Goal: Information Seeking & Learning: Learn about a topic

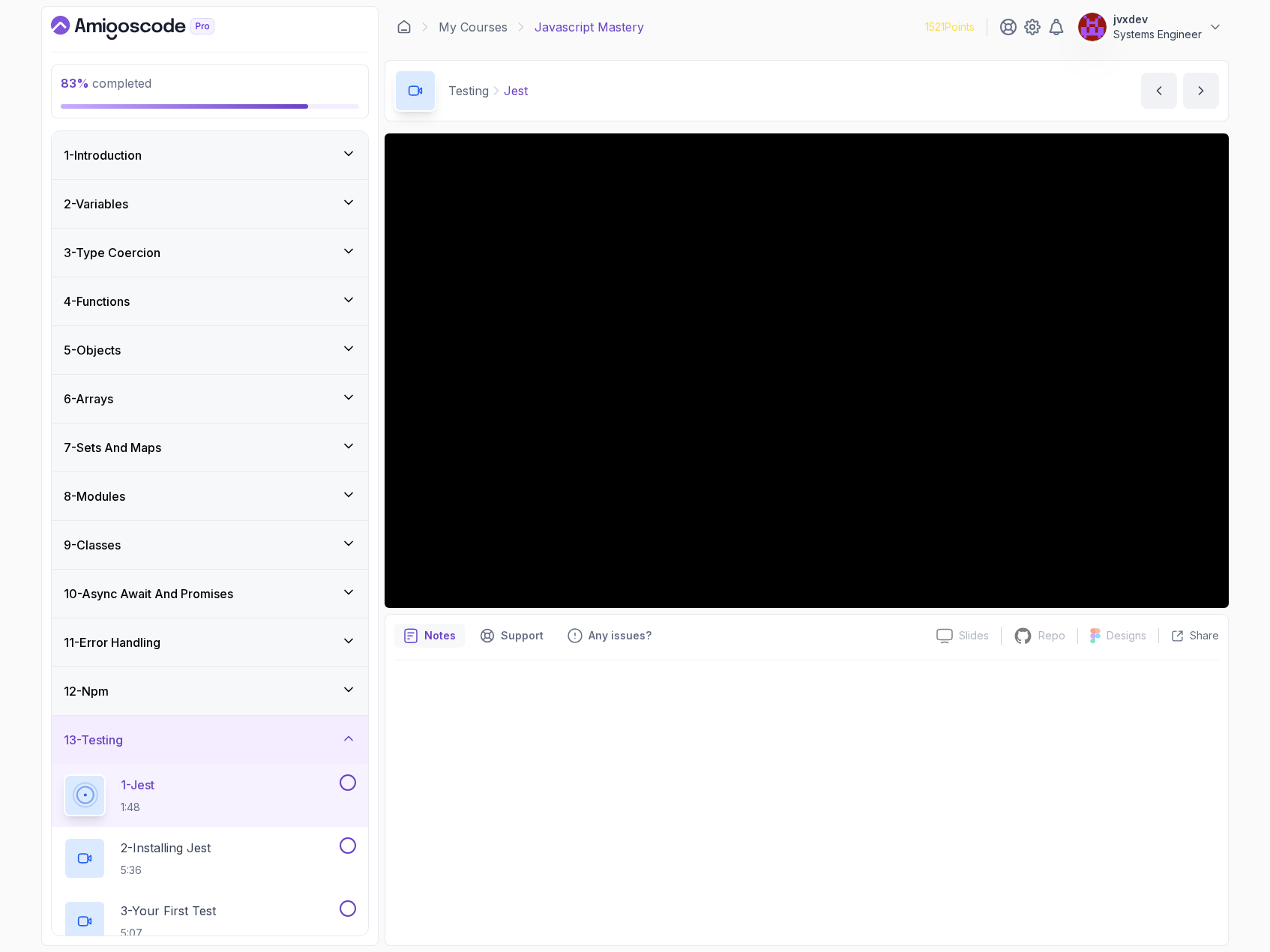
scroll to position [381, 0]
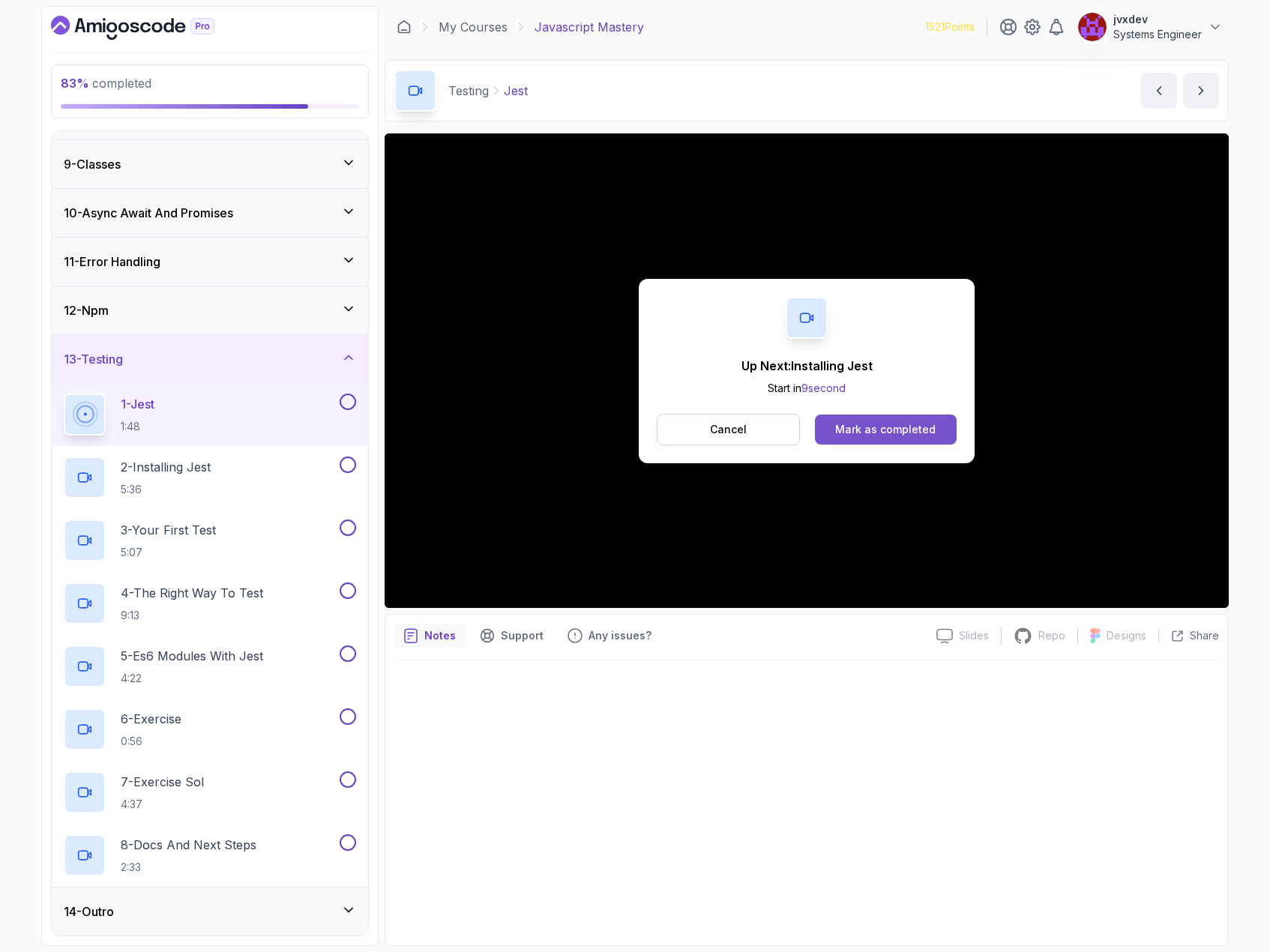
click at [891, 424] on div "Mark as completed" at bounding box center [885, 429] width 100 height 15
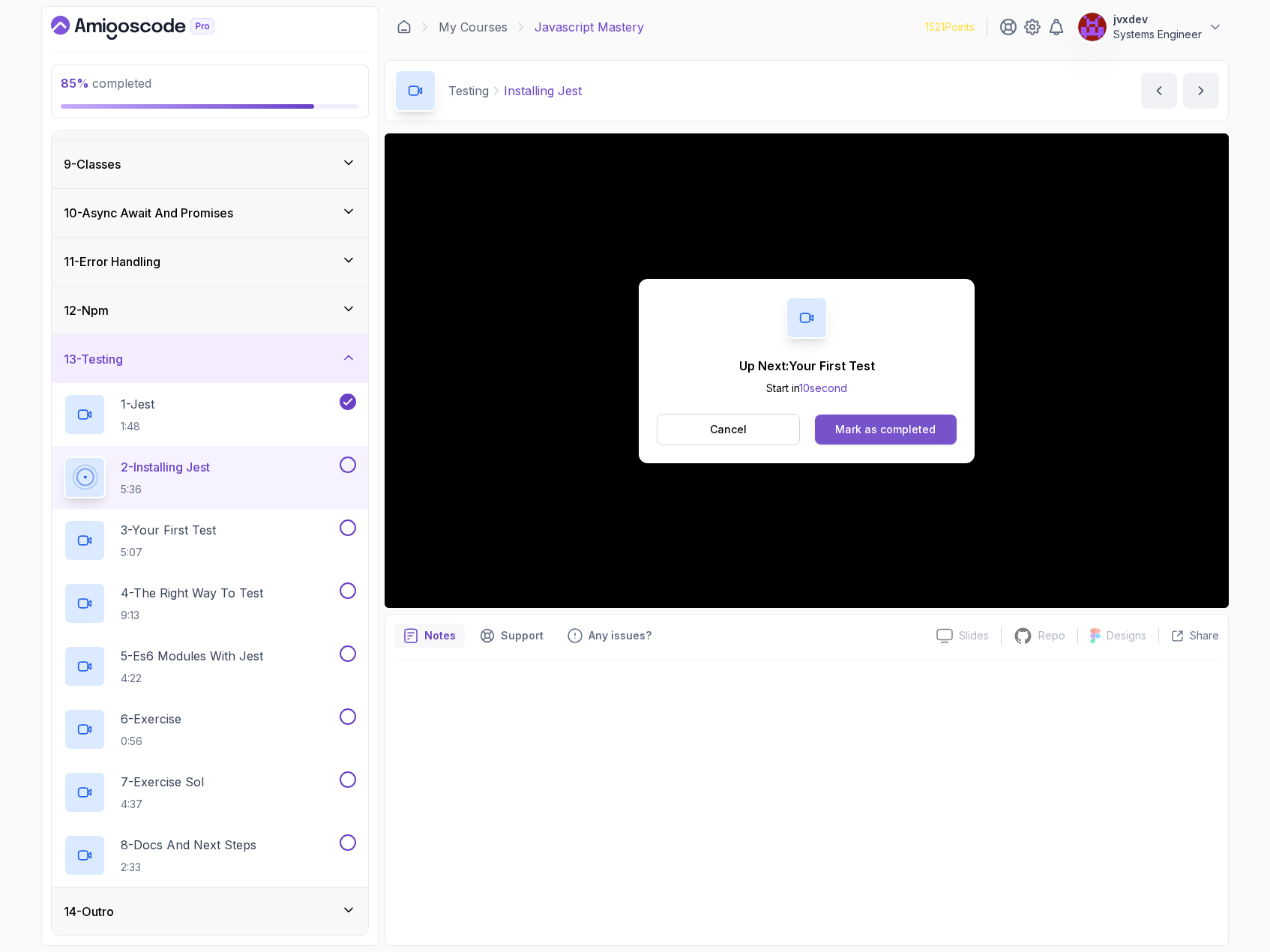
click at [838, 427] on div "Mark as completed" at bounding box center [885, 429] width 100 height 15
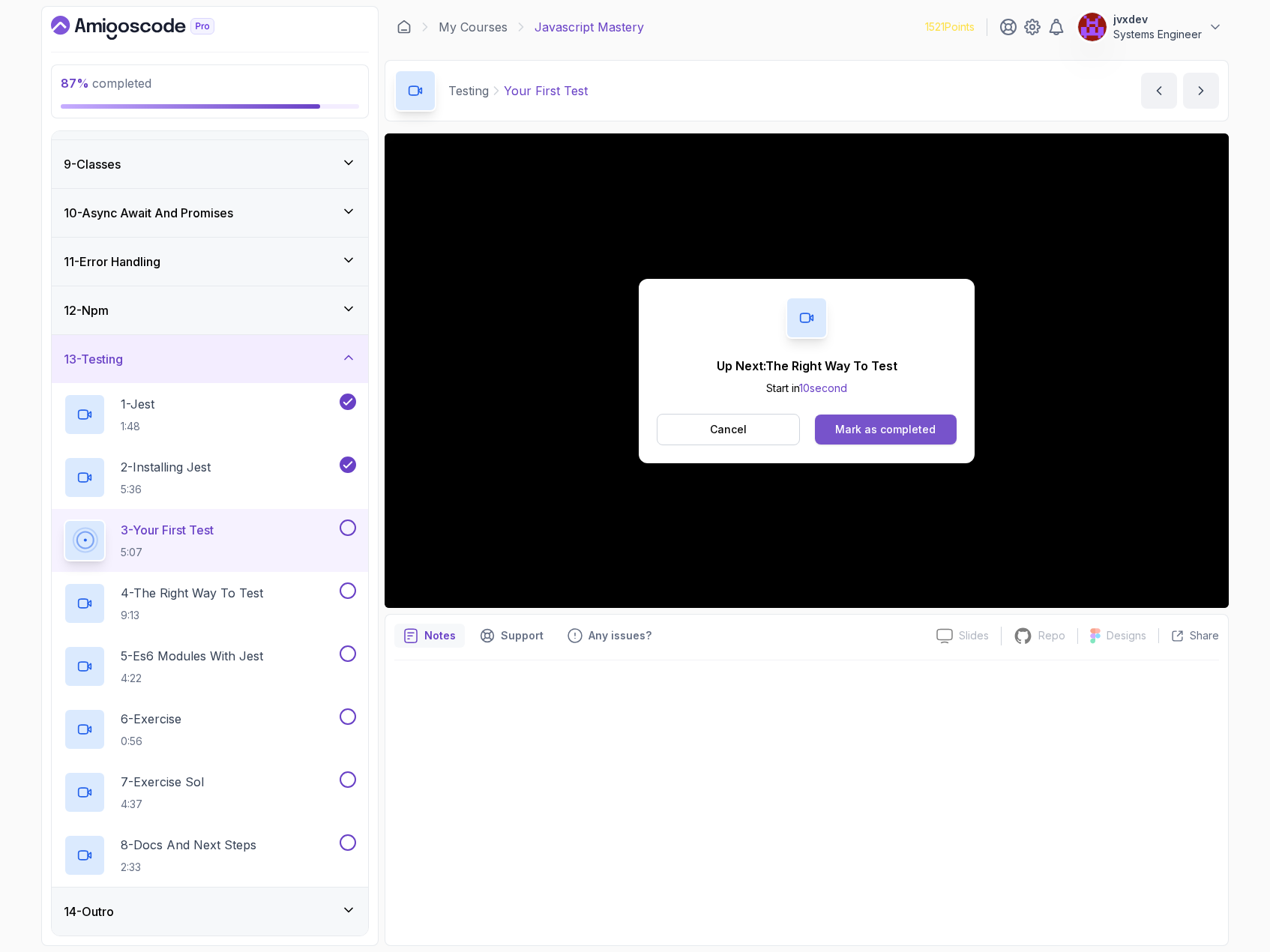
click at [896, 435] on div "Mark as completed" at bounding box center [885, 429] width 100 height 15
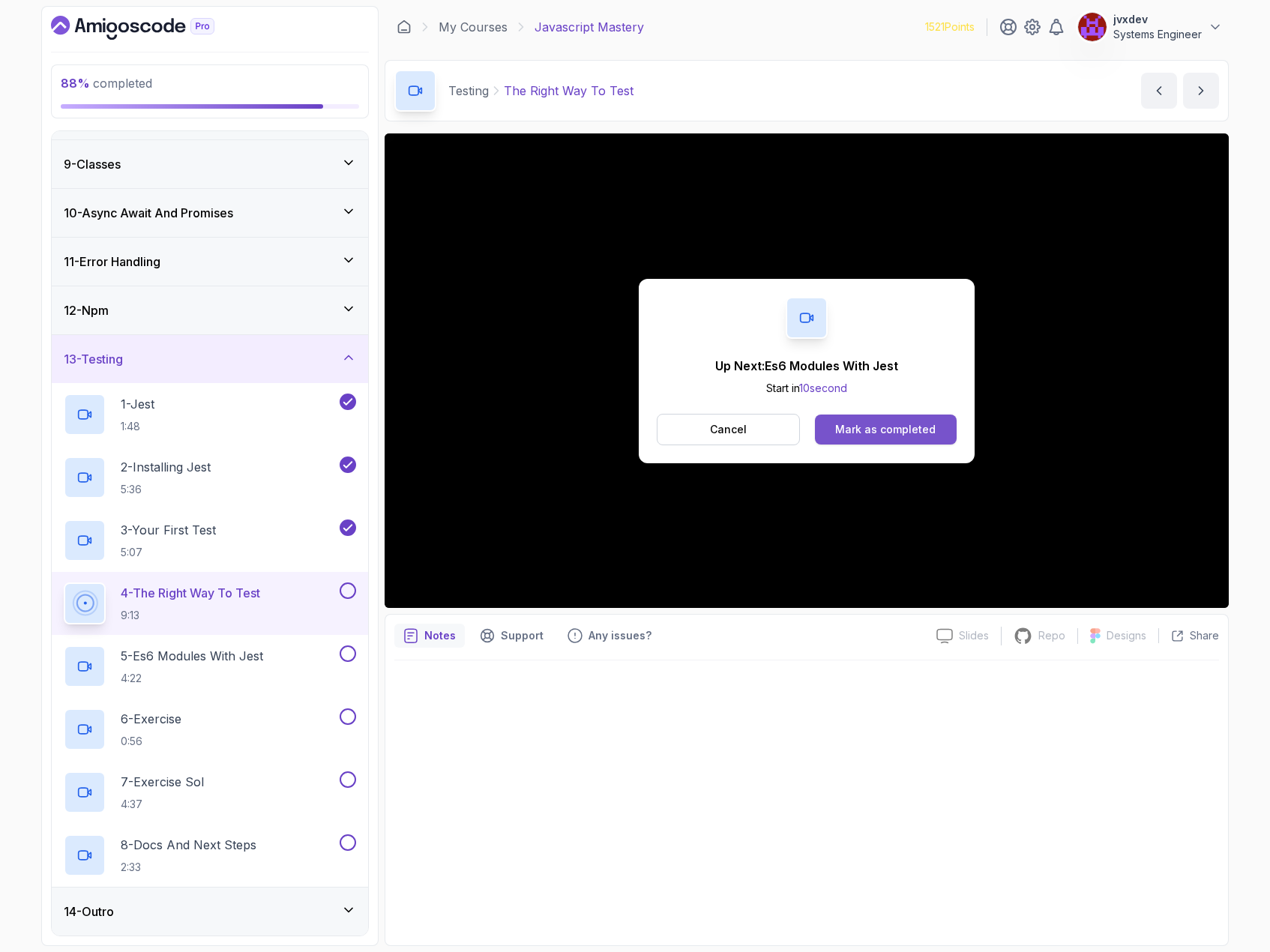
click at [870, 423] on div "Mark as completed" at bounding box center [885, 429] width 100 height 15
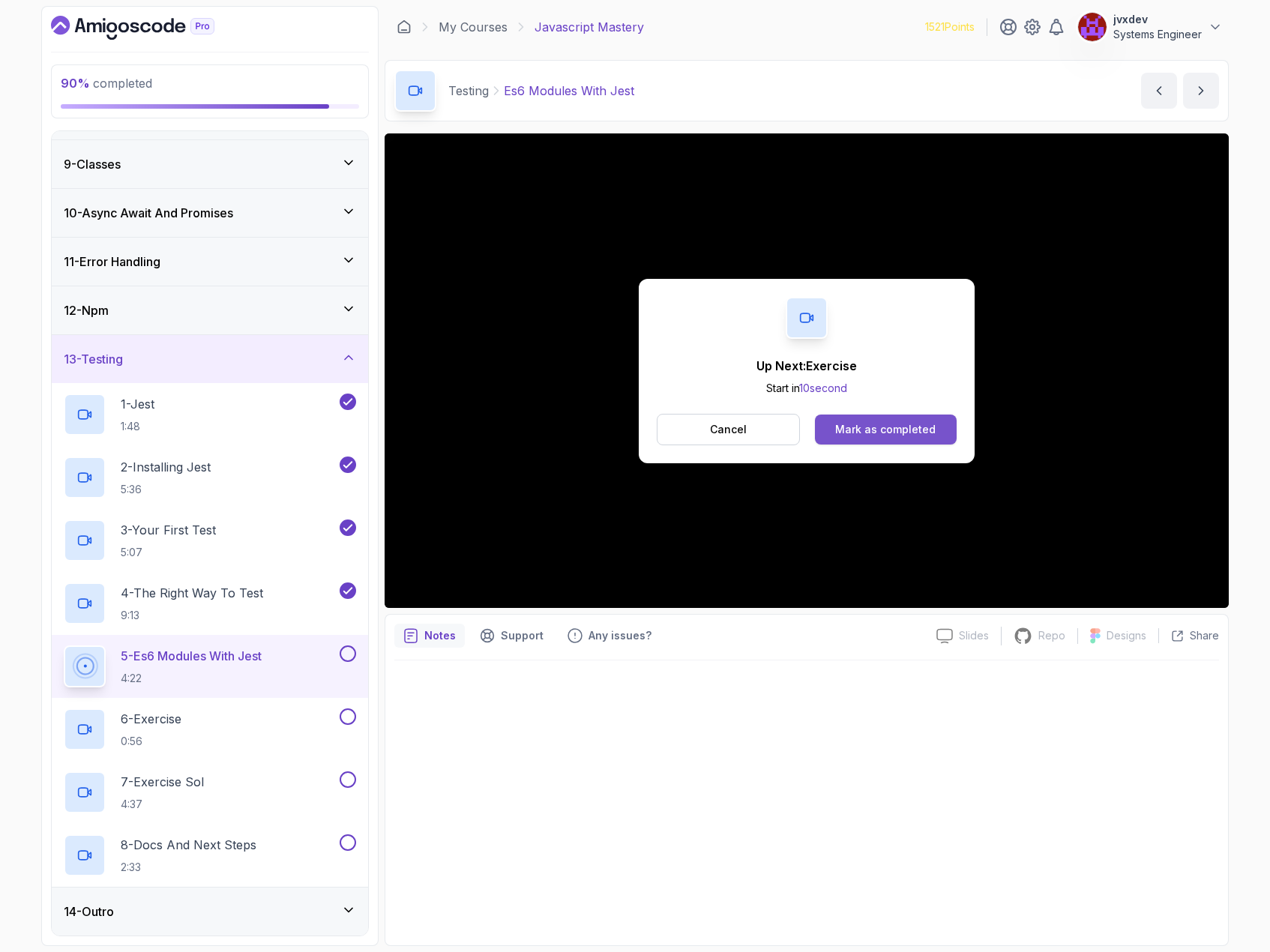
click at [887, 418] on button "Mark as completed" at bounding box center [886, 429] width 142 height 30
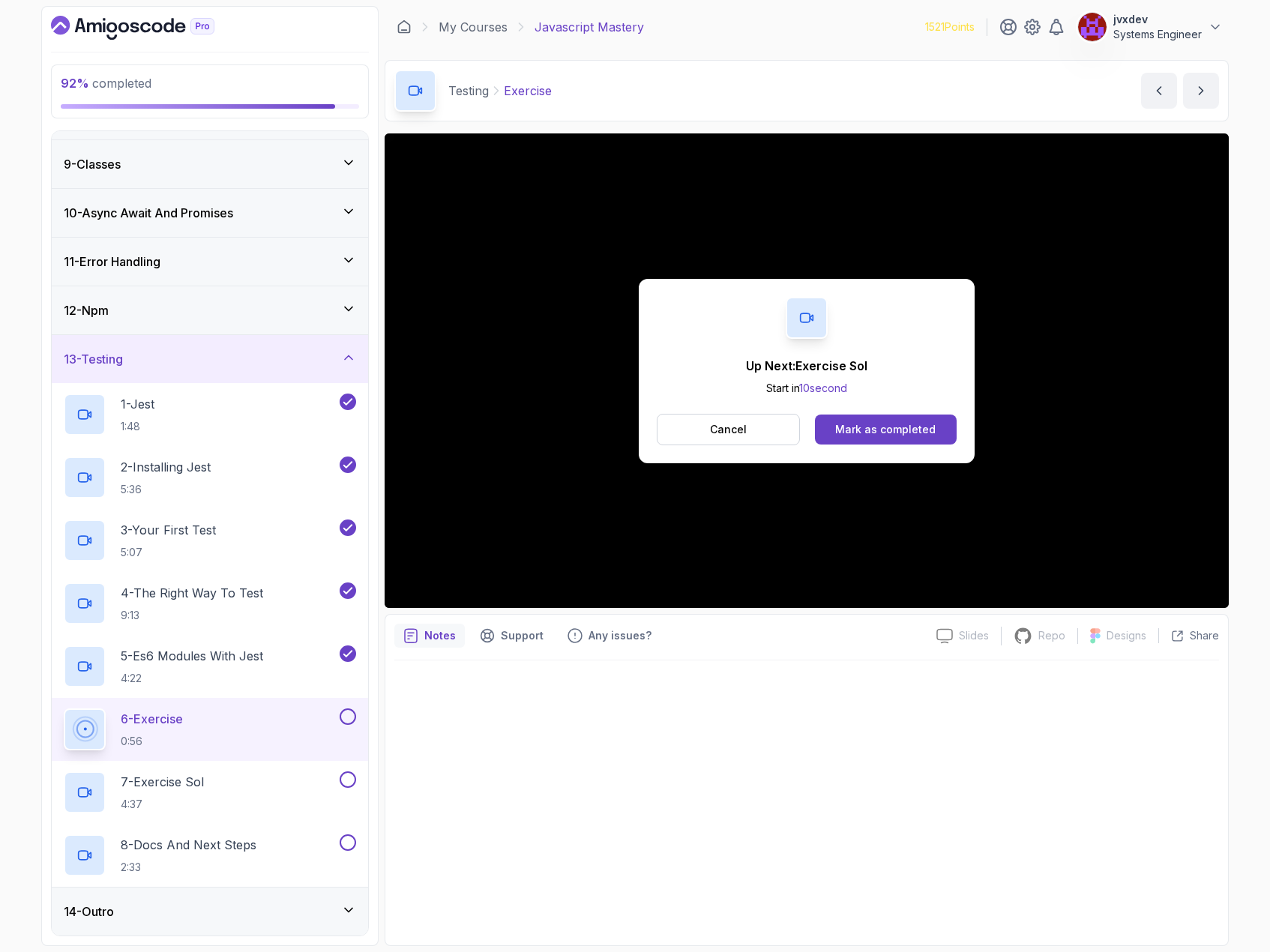
click at [908, 448] on div "Up Next: Exercise Sol Start in 10 second Cancel Mark as completed" at bounding box center [806, 371] width 336 height 185
click at [913, 431] on div "Mark as completed" at bounding box center [885, 429] width 100 height 15
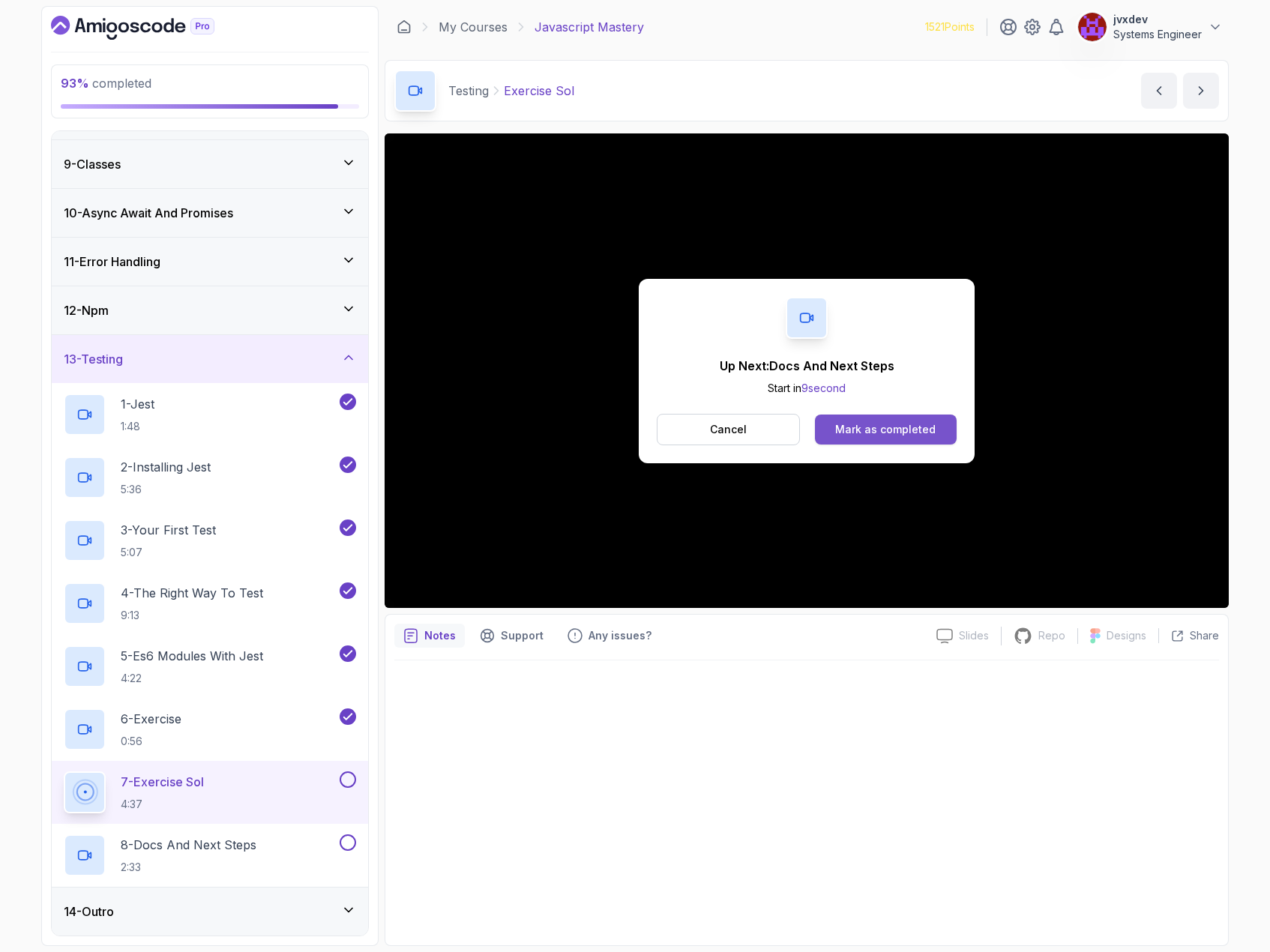
click at [847, 425] on div "Mark as completed" at bounding box center [885, 429] width 100 height 15
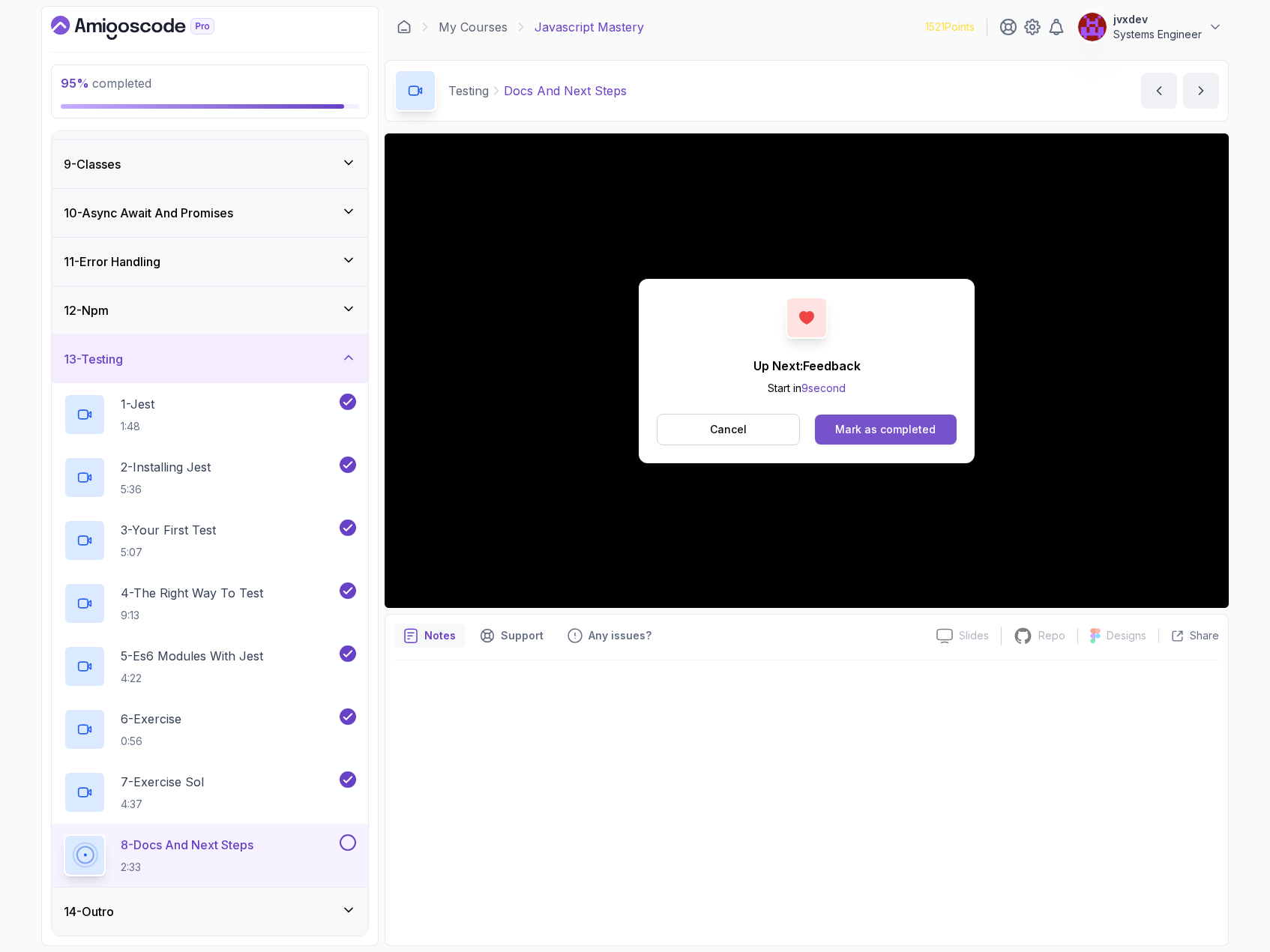
click at [884, 438] on button "Mark as completed" at bounding box center [886, 429] width 142 height 30
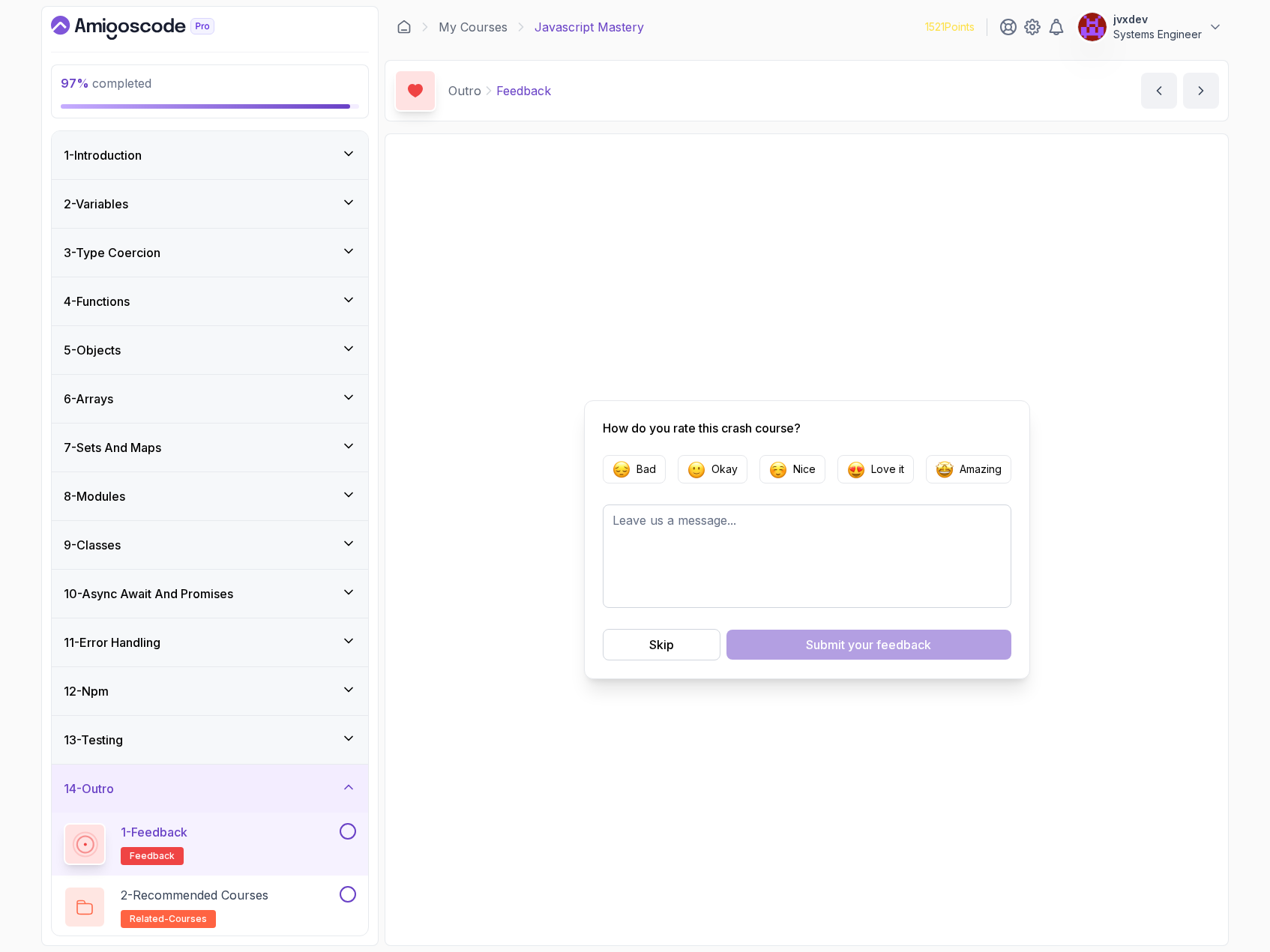
click at [348, 831] on button at bounding box center [348, 831] width 17 height 17
click at [671, 647] on div "Skip" at bounding box center [661, 644] width 25 height 18
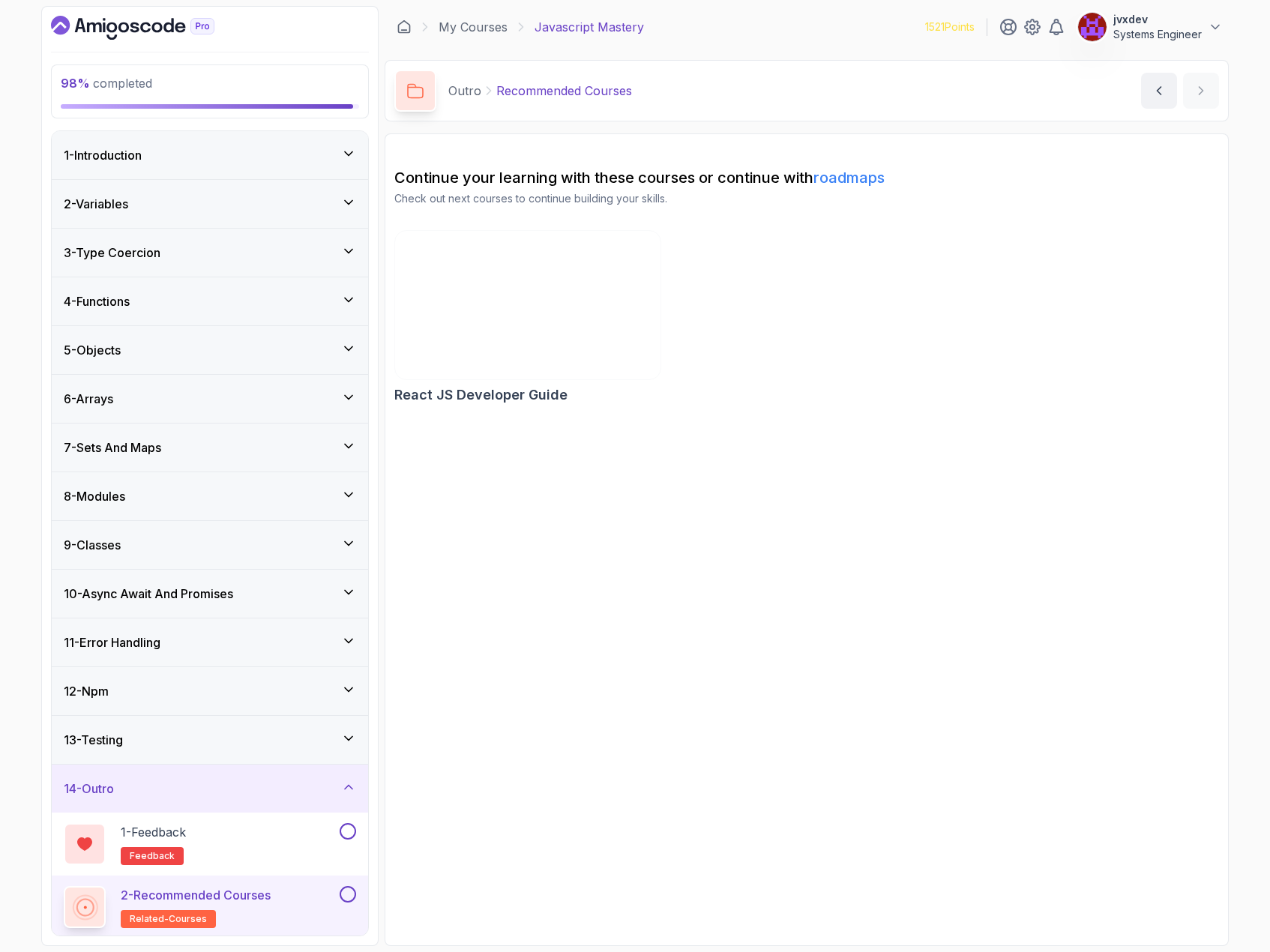
scroll to position [3, 0]
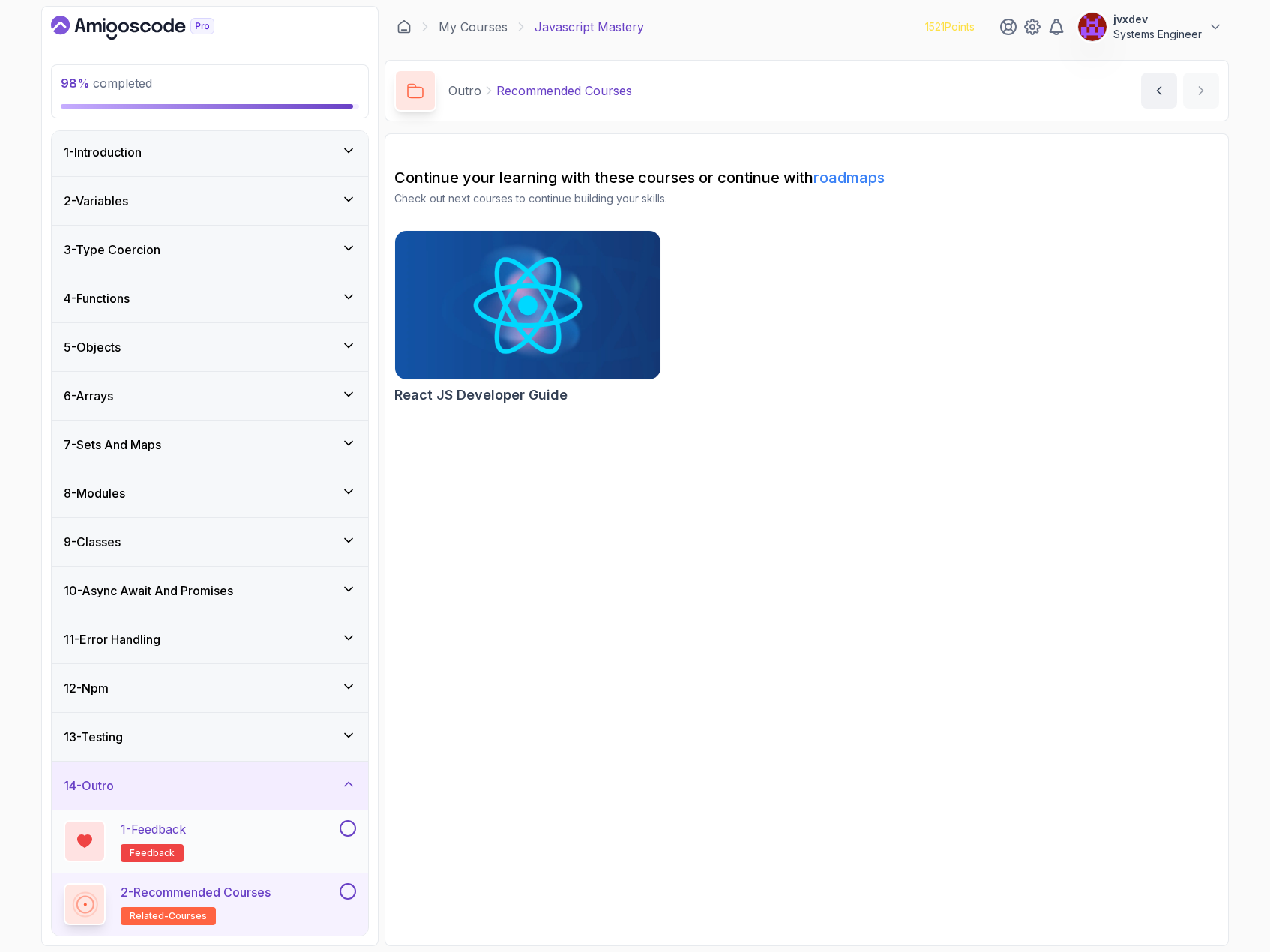
click at [351, 832] on button at bounding box center [348, 828] width 17 height 17
click at [353, 897] on button at bounding box center [348, 891] width 17 height 17
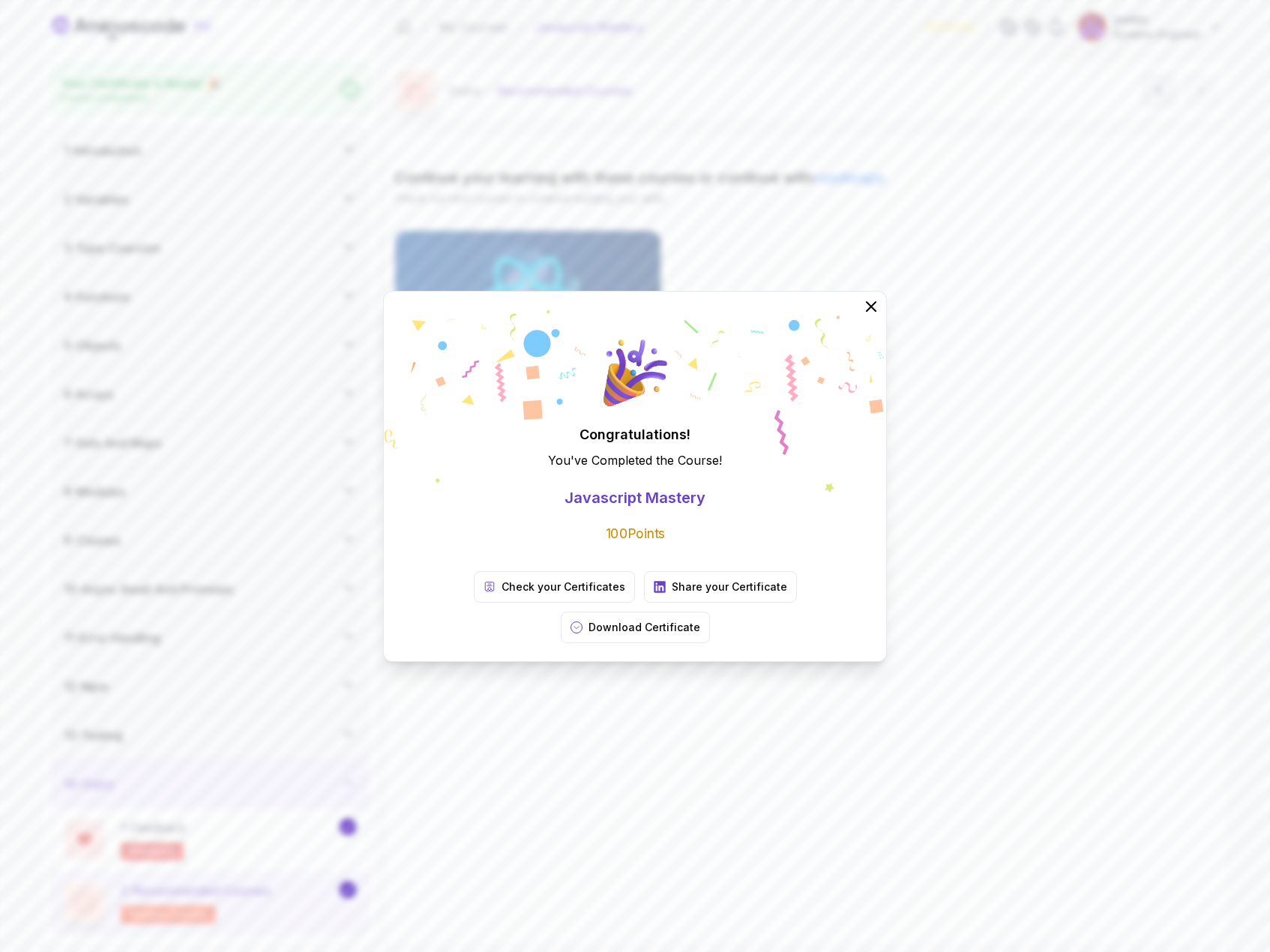
scroll to position [0, 0]
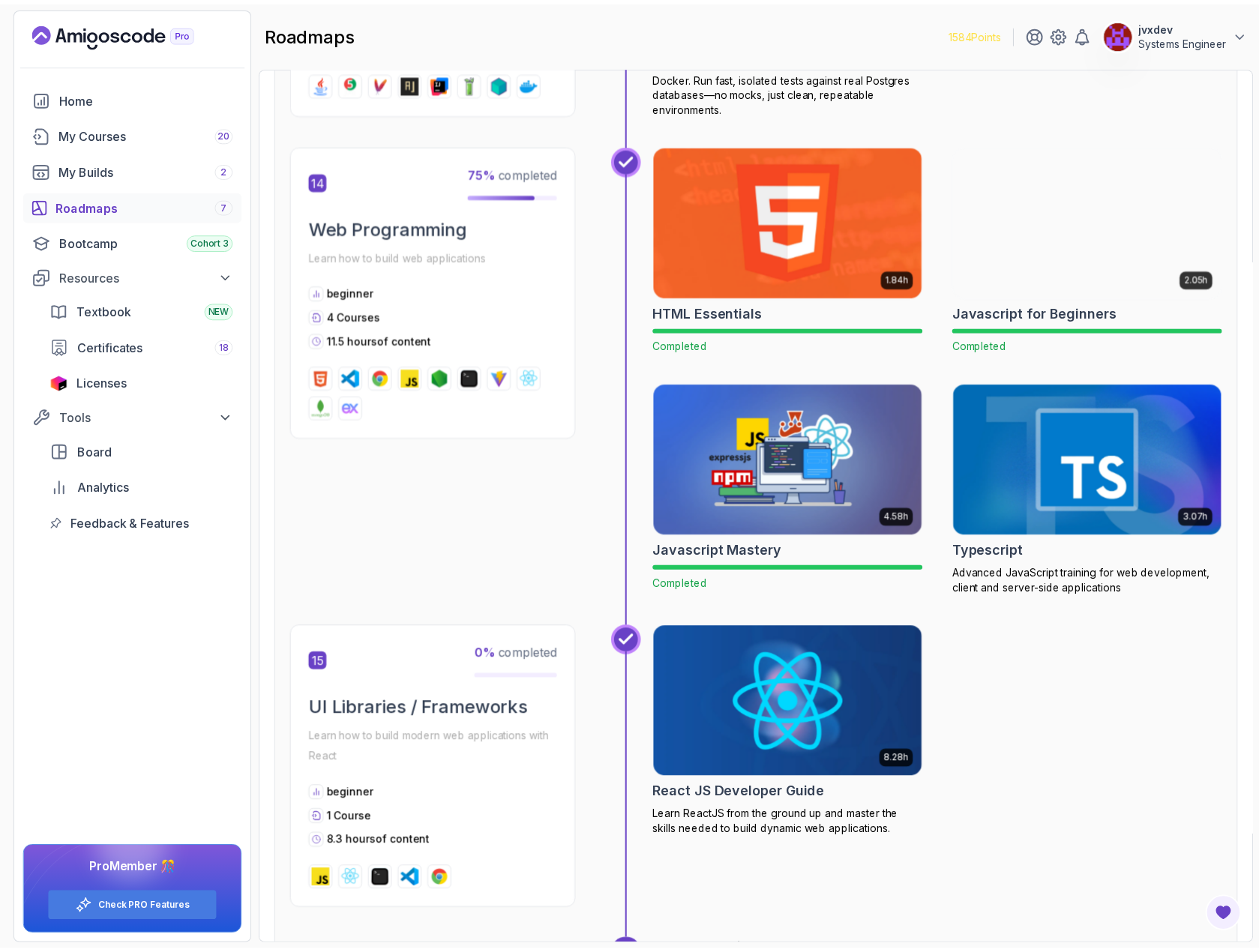
scroll to position [5173, 0]
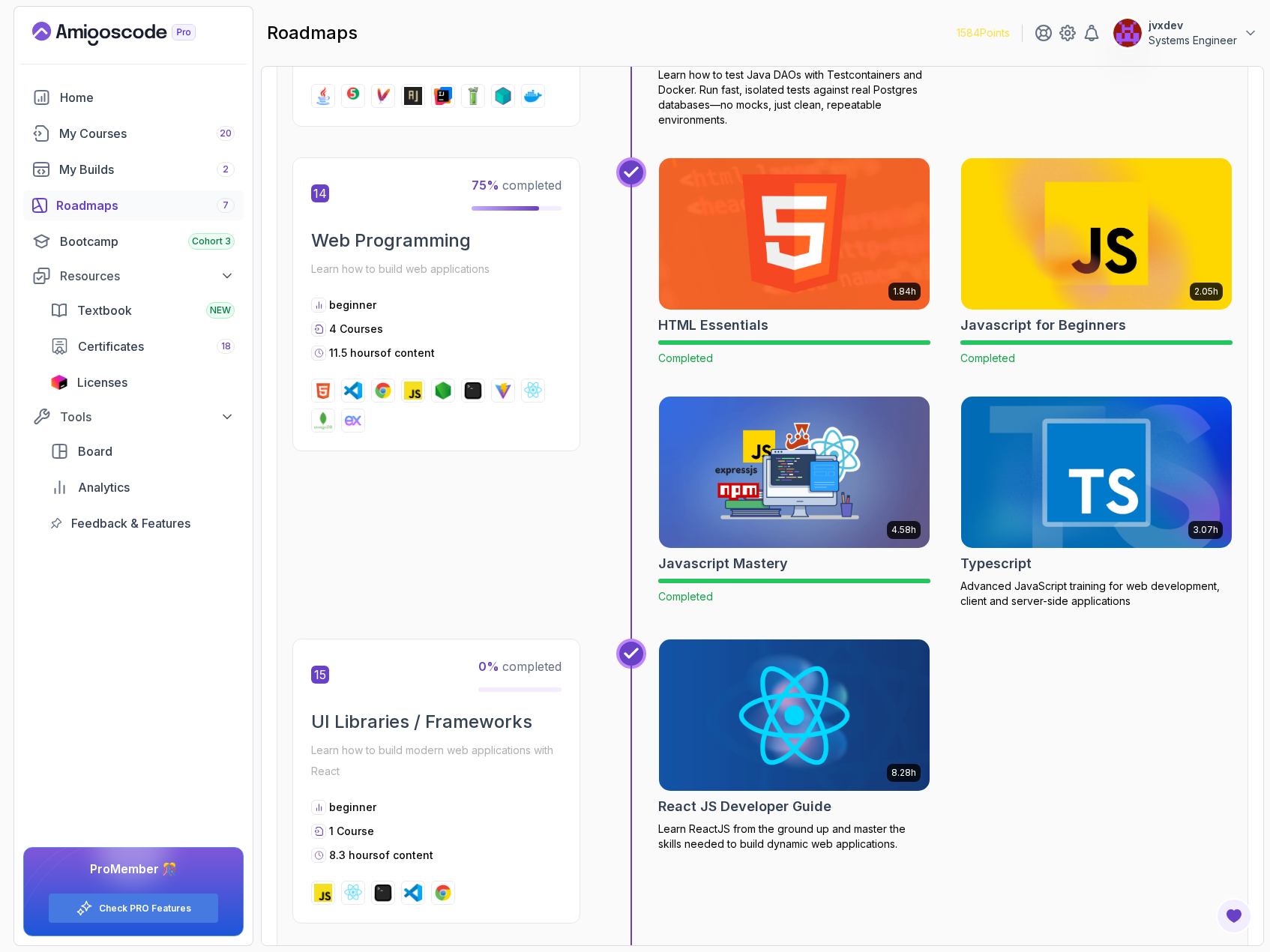
click at [1109, 487] on img at bounding box center [1096, 472] width 284 height 159
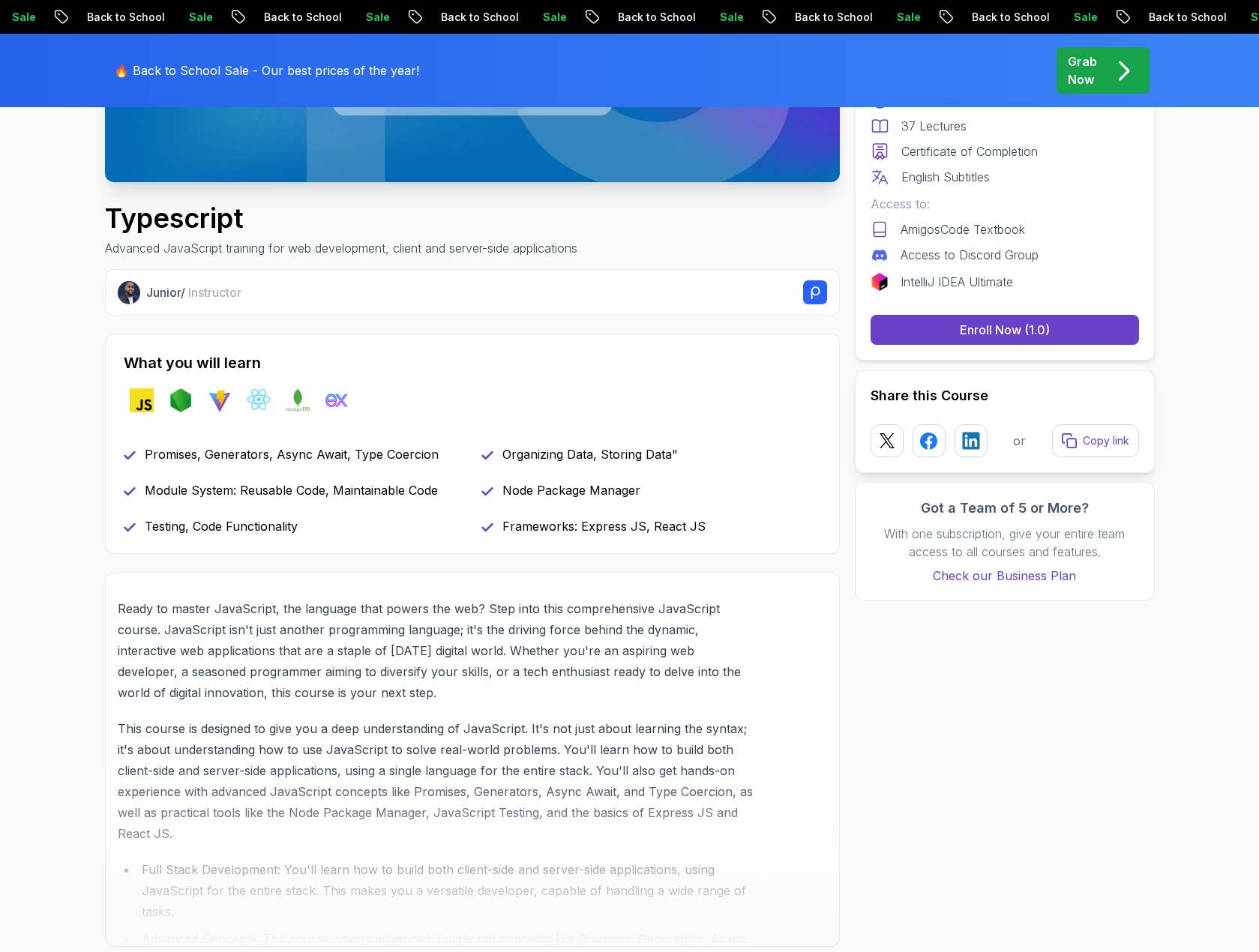
scroll to position [450, 0]
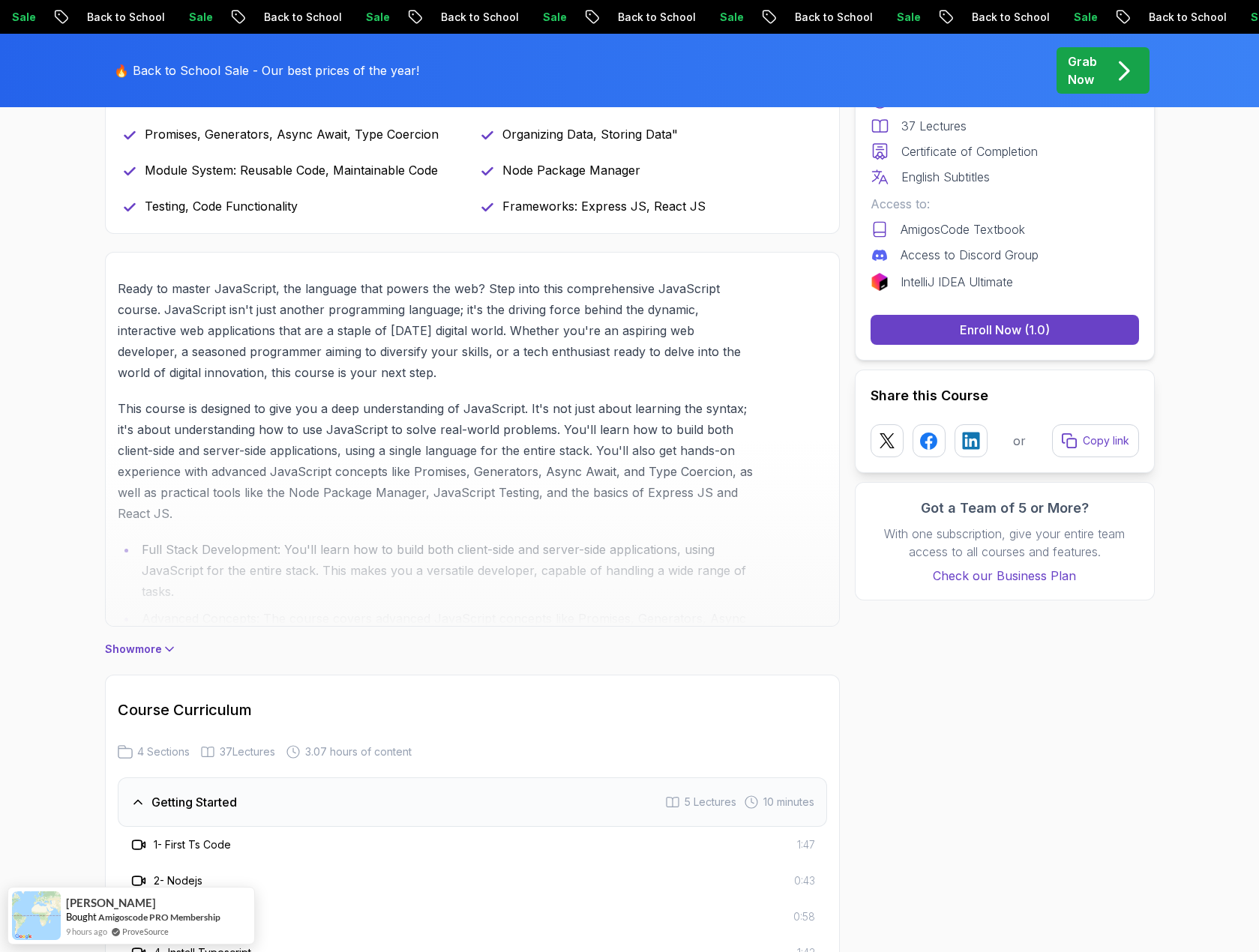
scroll to position [750, 0]
click at [165, 646] on icon at bounding box center [169, 647] width 7 height 4
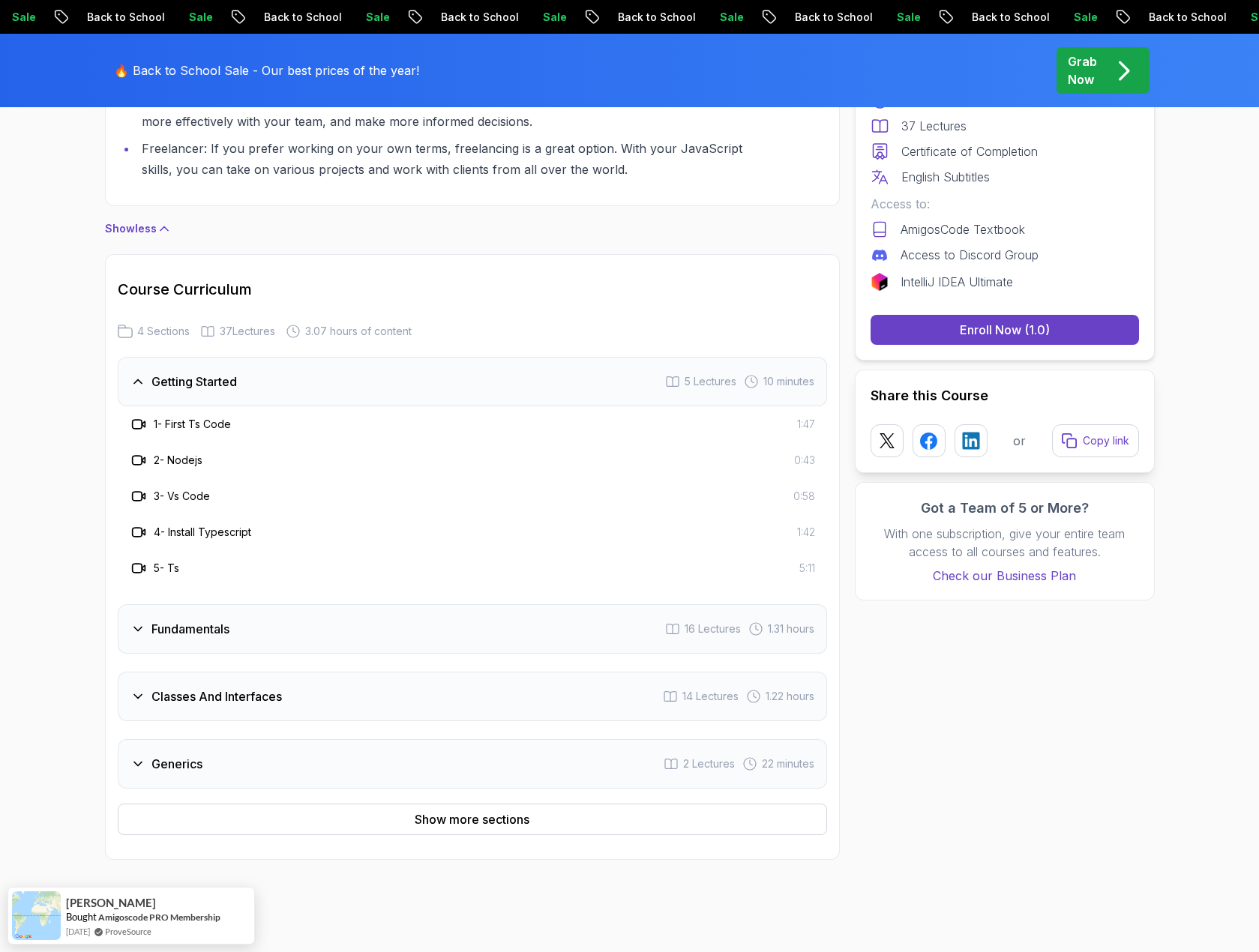
scroll to position [2699, 0]
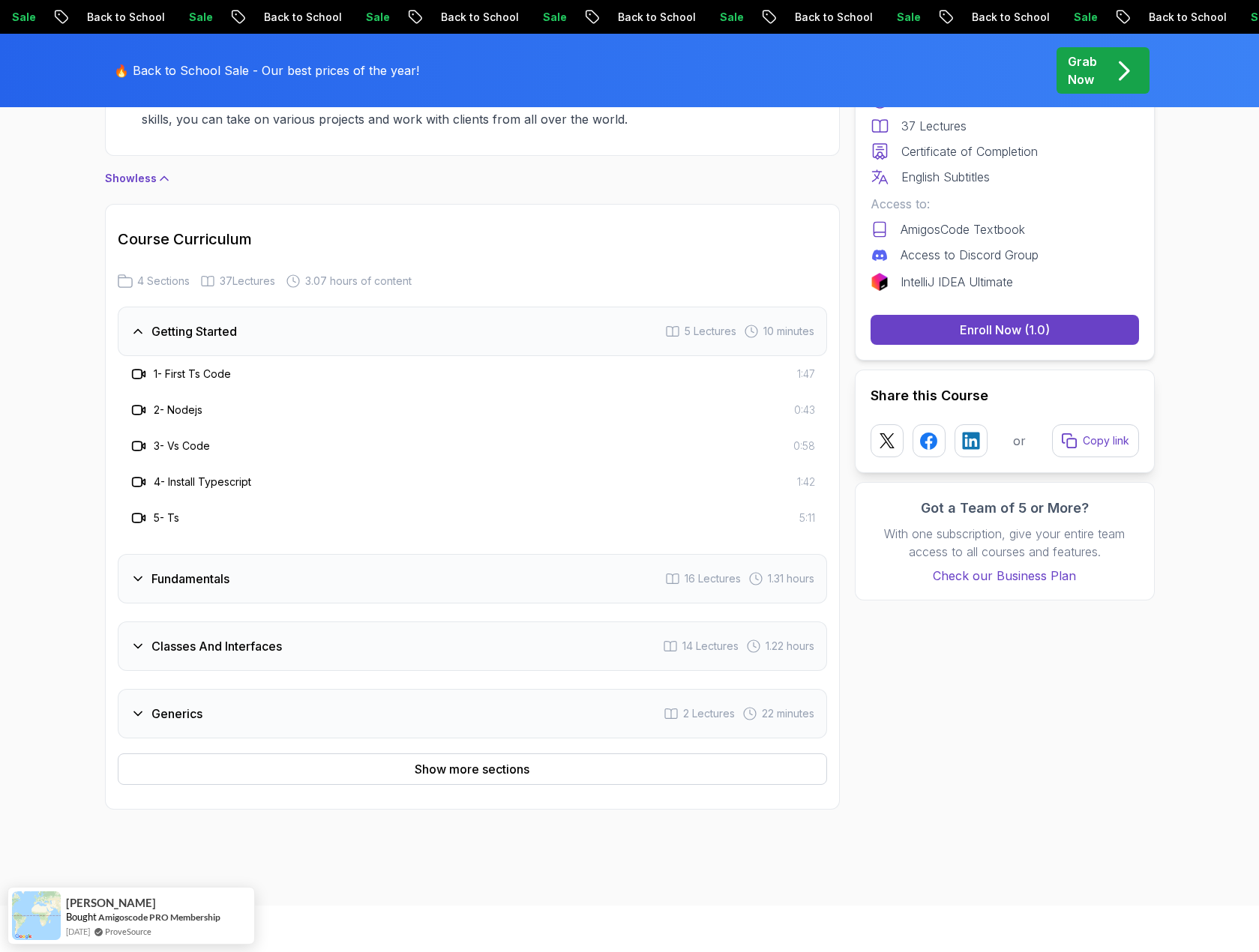
click at [331, 570] on div "Fundamentals 16 Lectures 1.31 hours" at bounding box center [472, 579] width 709 height 49
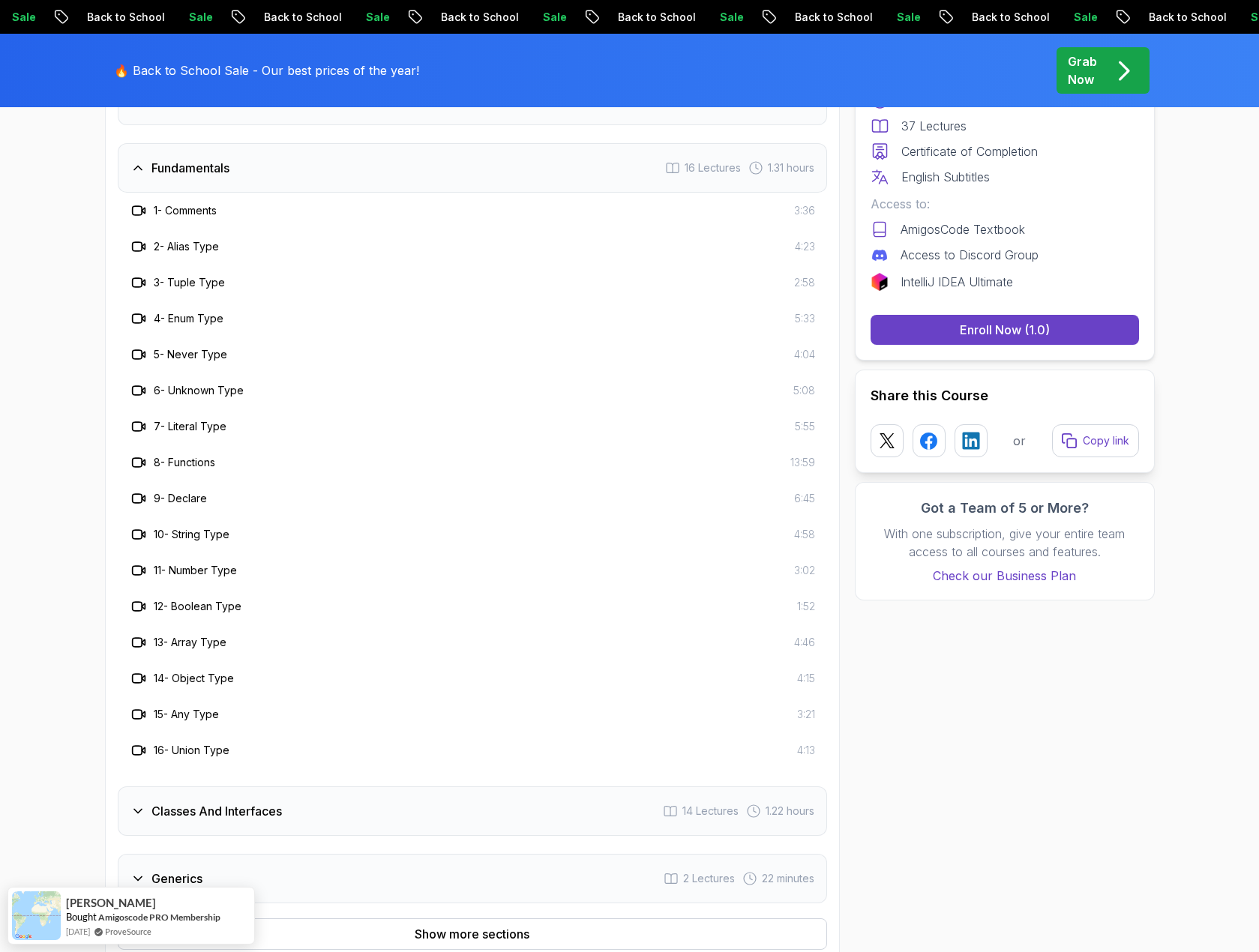
scroll to position [2998, 0]
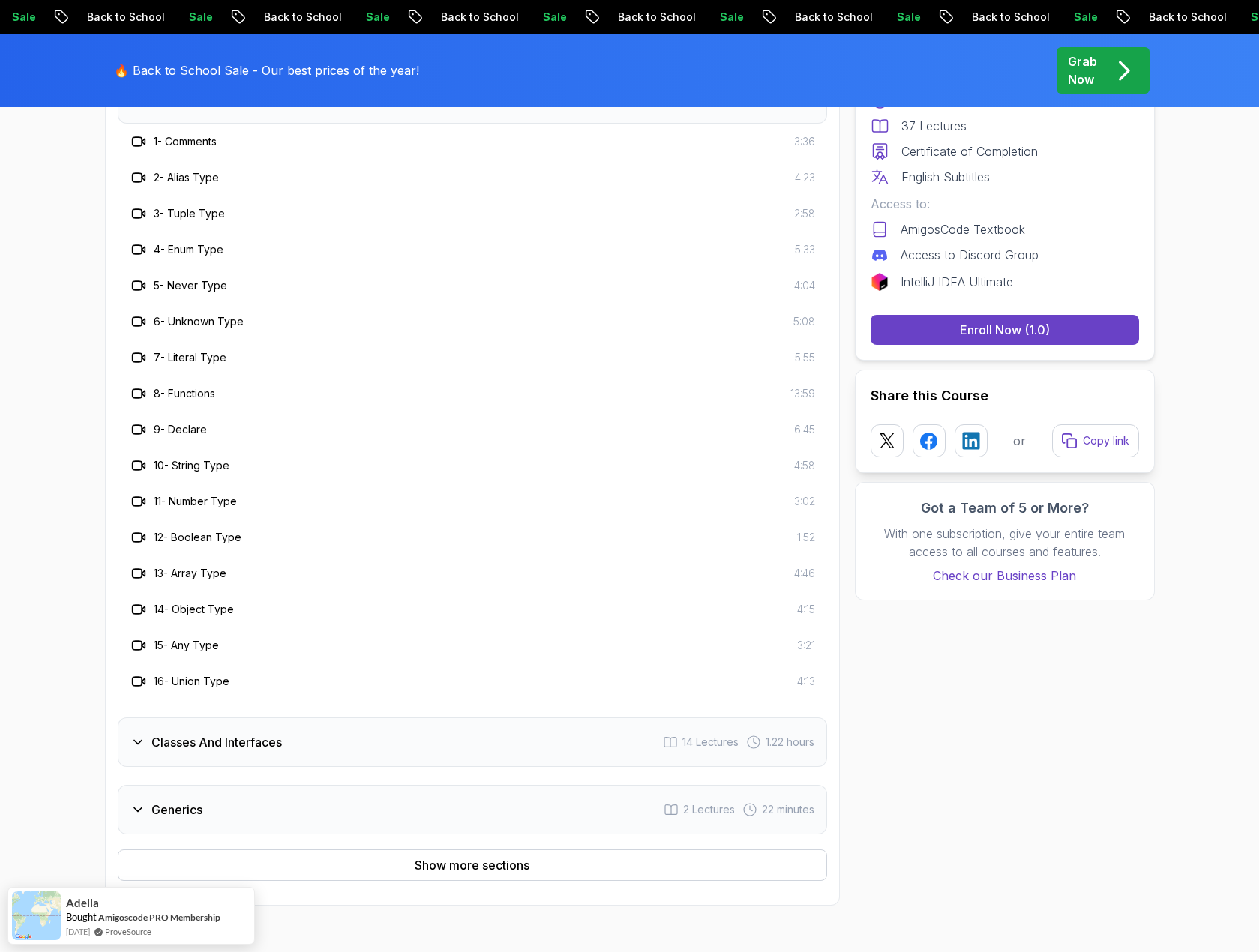
click at [304, 738] on div "Classes And Interfaces 14 Lectures 1.22 hours" at bounding box center [472, 742] width 709 height 49
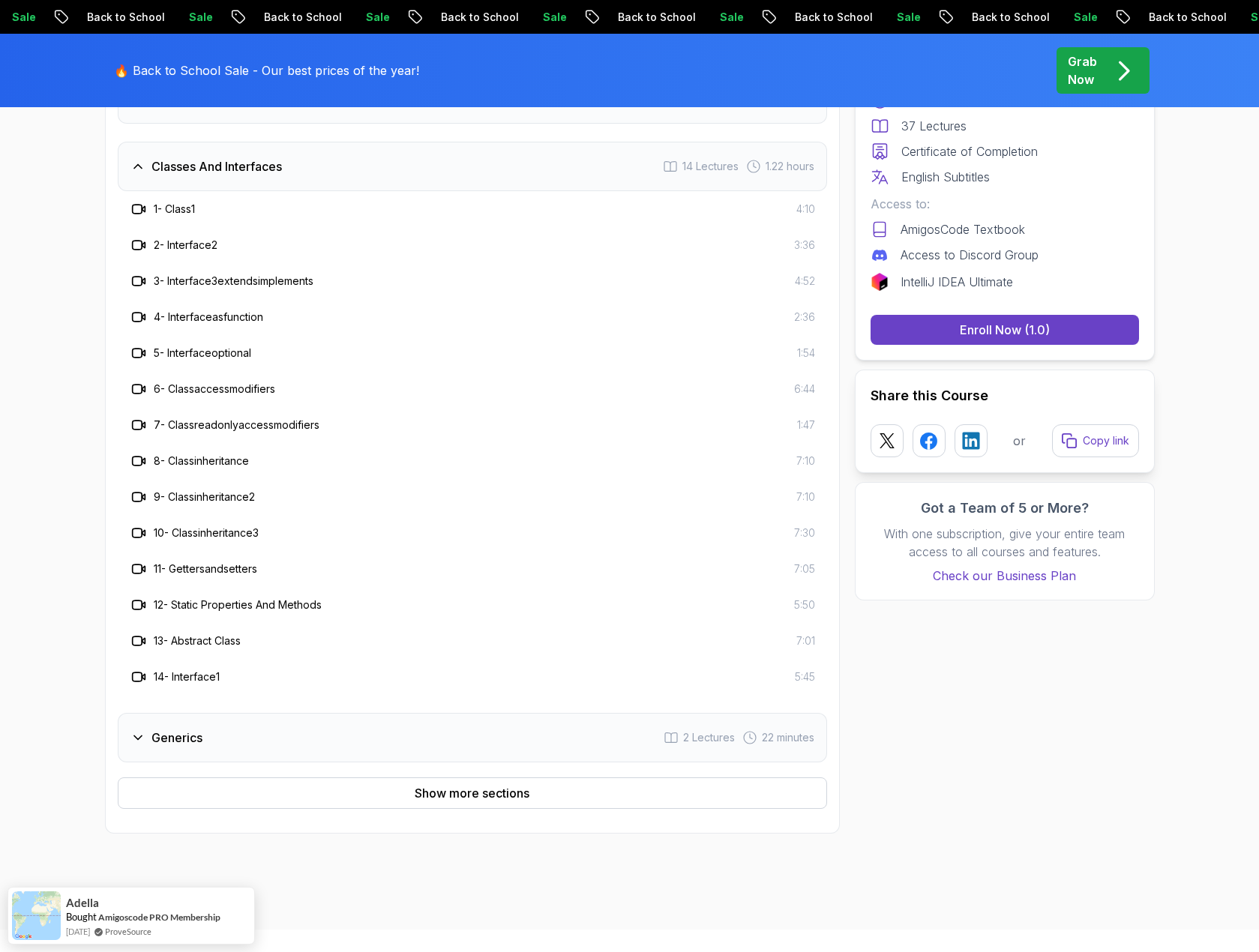
click at [261, 737] on div "Generics 2 Lectures 22 minutes" at bounding box center [472, 737] width 709 height 49
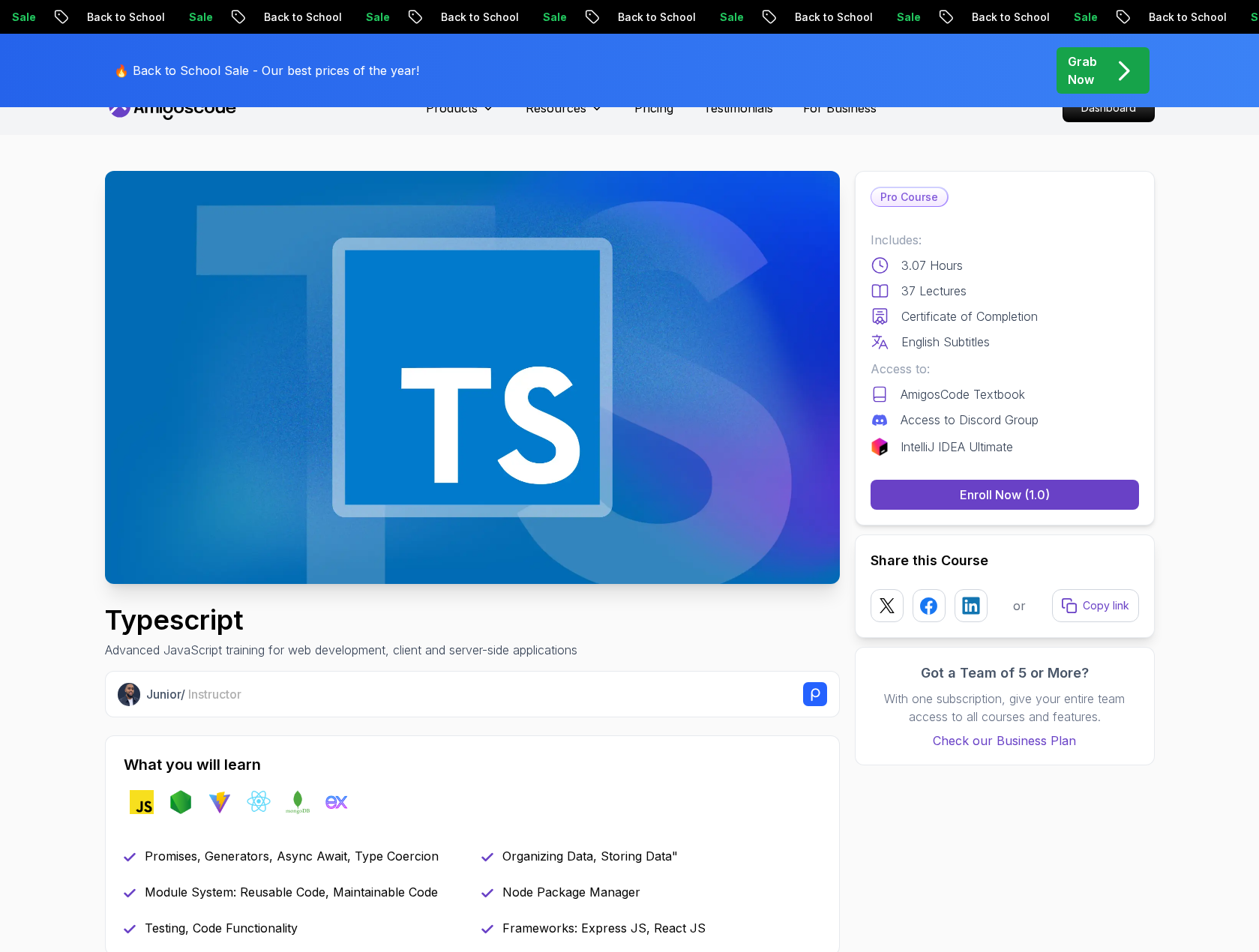
scroll to position [0, 0]
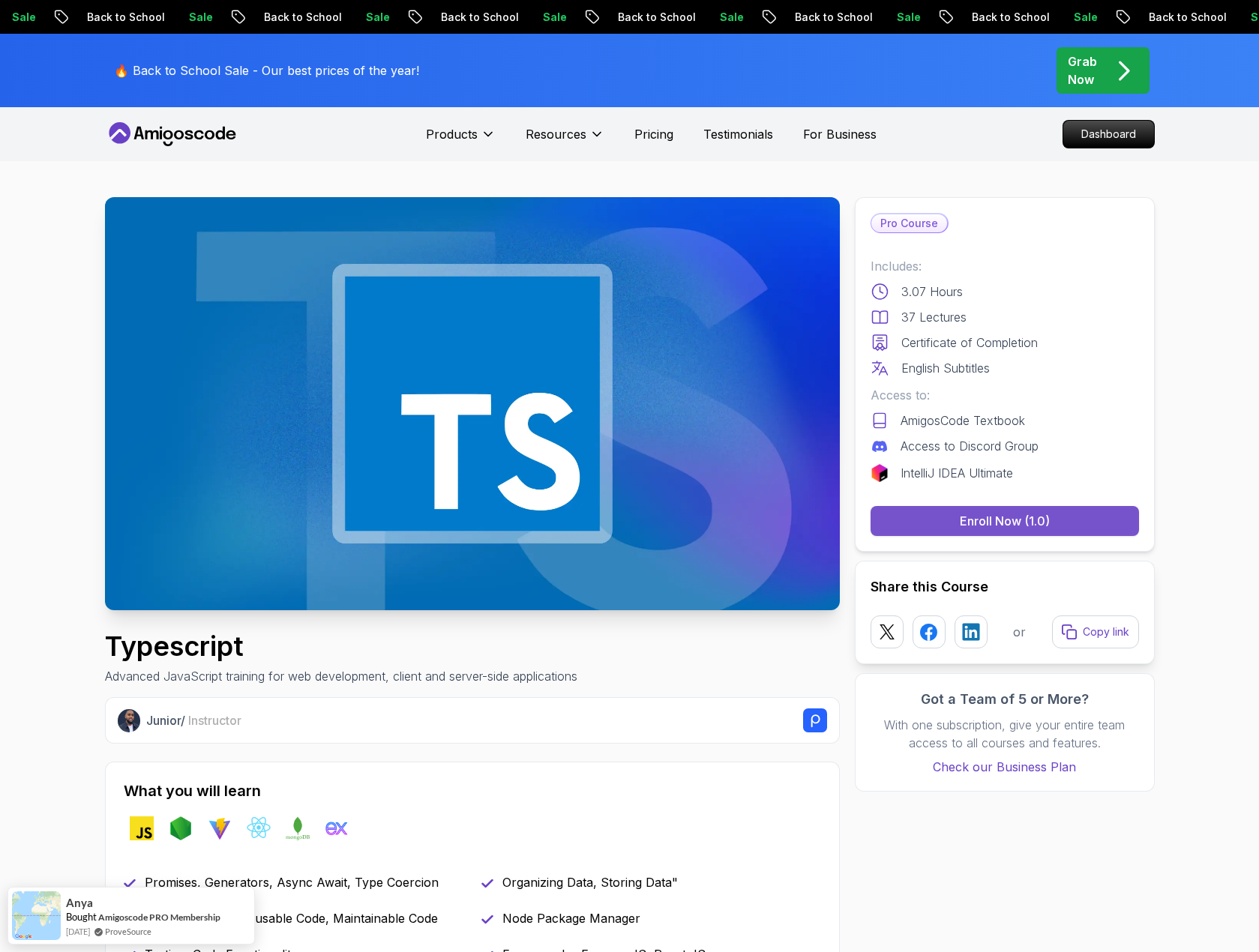
click at [991, 520] on div "Enroll Now (1.0)" at bounding box center [1004, 521] width 90 height 18
click at [995, 515] on div "Enroll Now (1.0)" at bounding box center [1004, 521] width 90 height 18
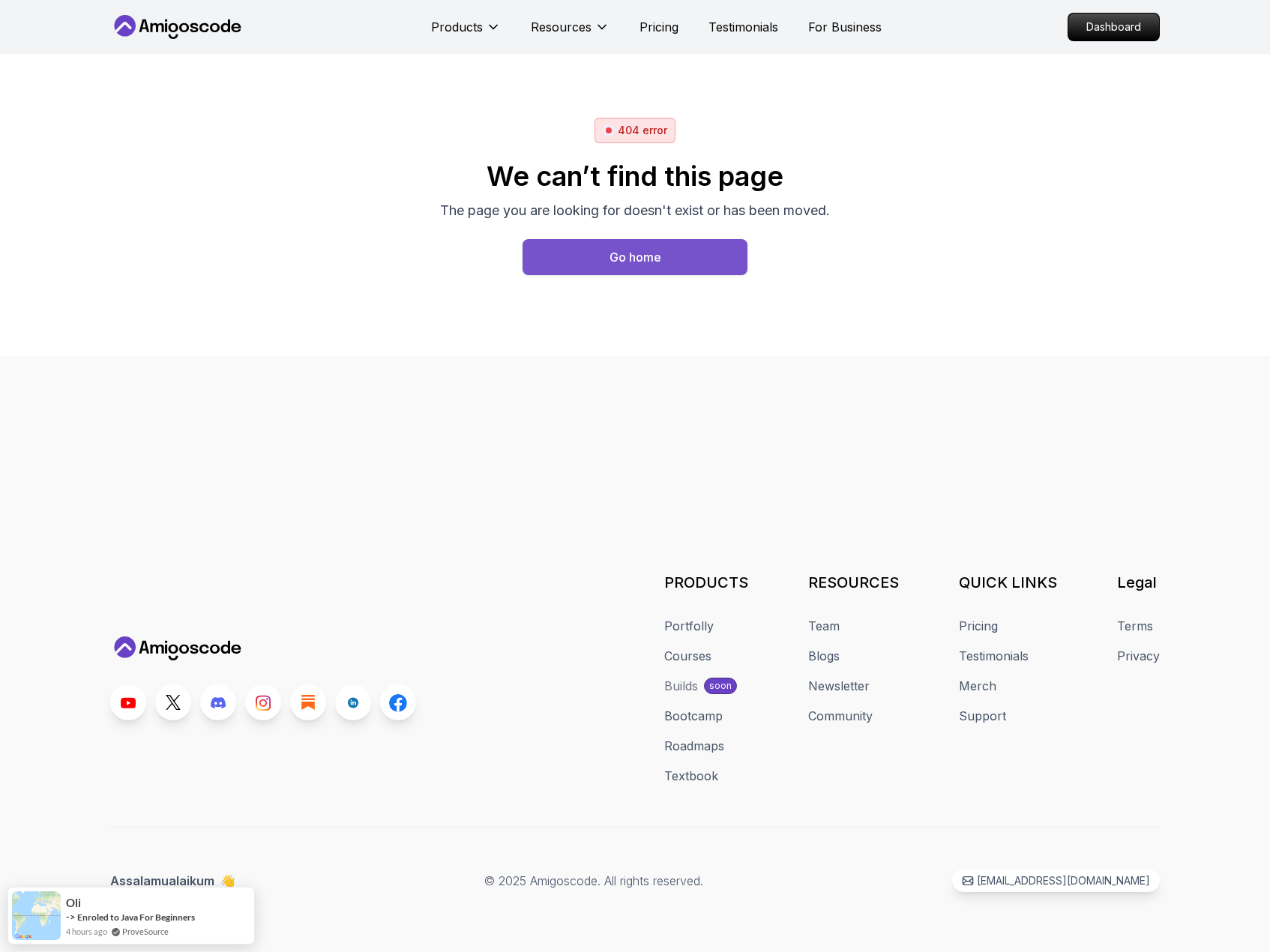
drag, startPoint x: 0, startPoint y: 0, endPoint x: 606, endPoint y: 252, distance: 656.3
click at [606, 252] on button "Go home" at bounding box center [635, 257] width 225 height 36
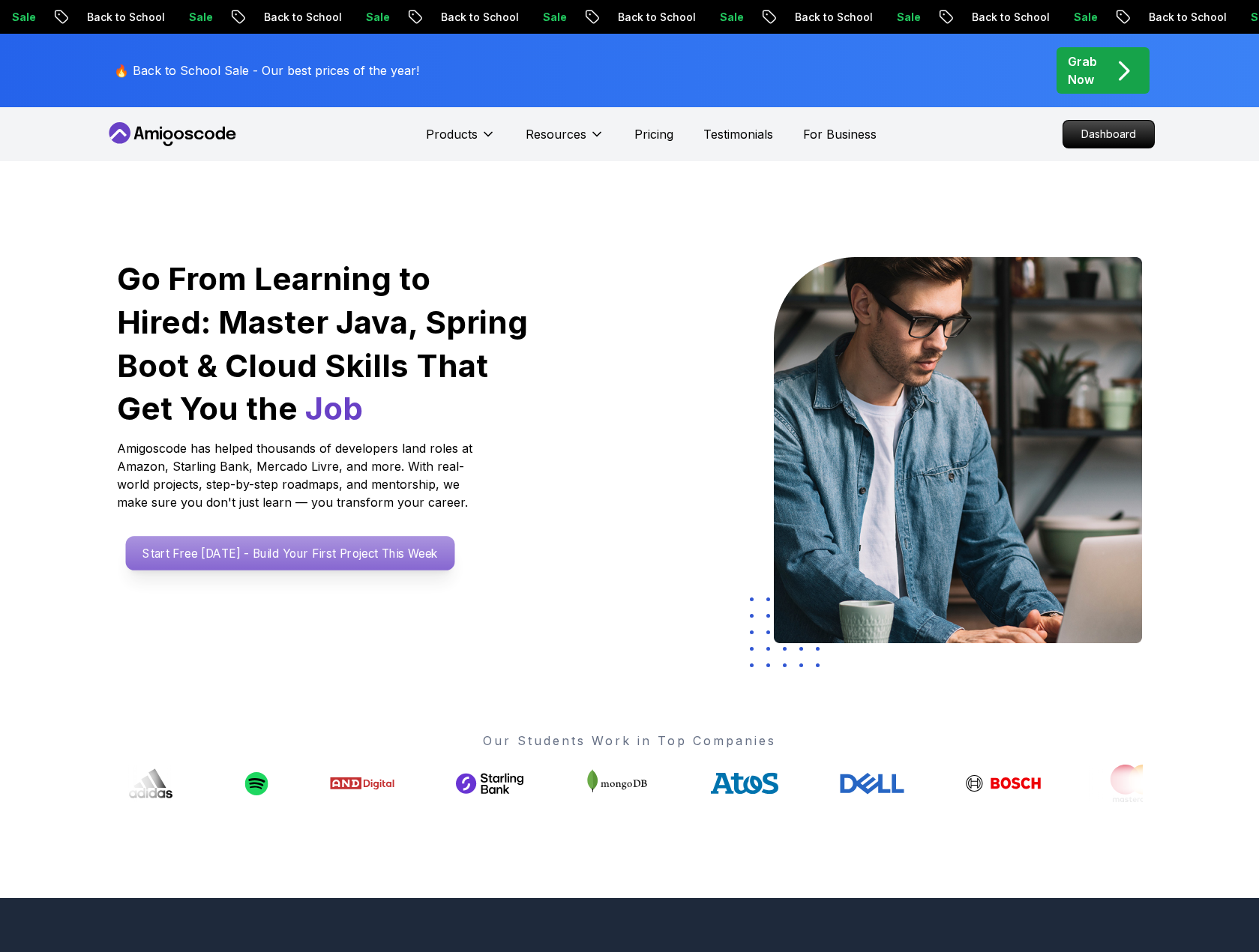
click at [247, 550] on p "Start Free [DATE] - Build Your First Project This Week" at bounding box center [289, 553] width 329 height 34
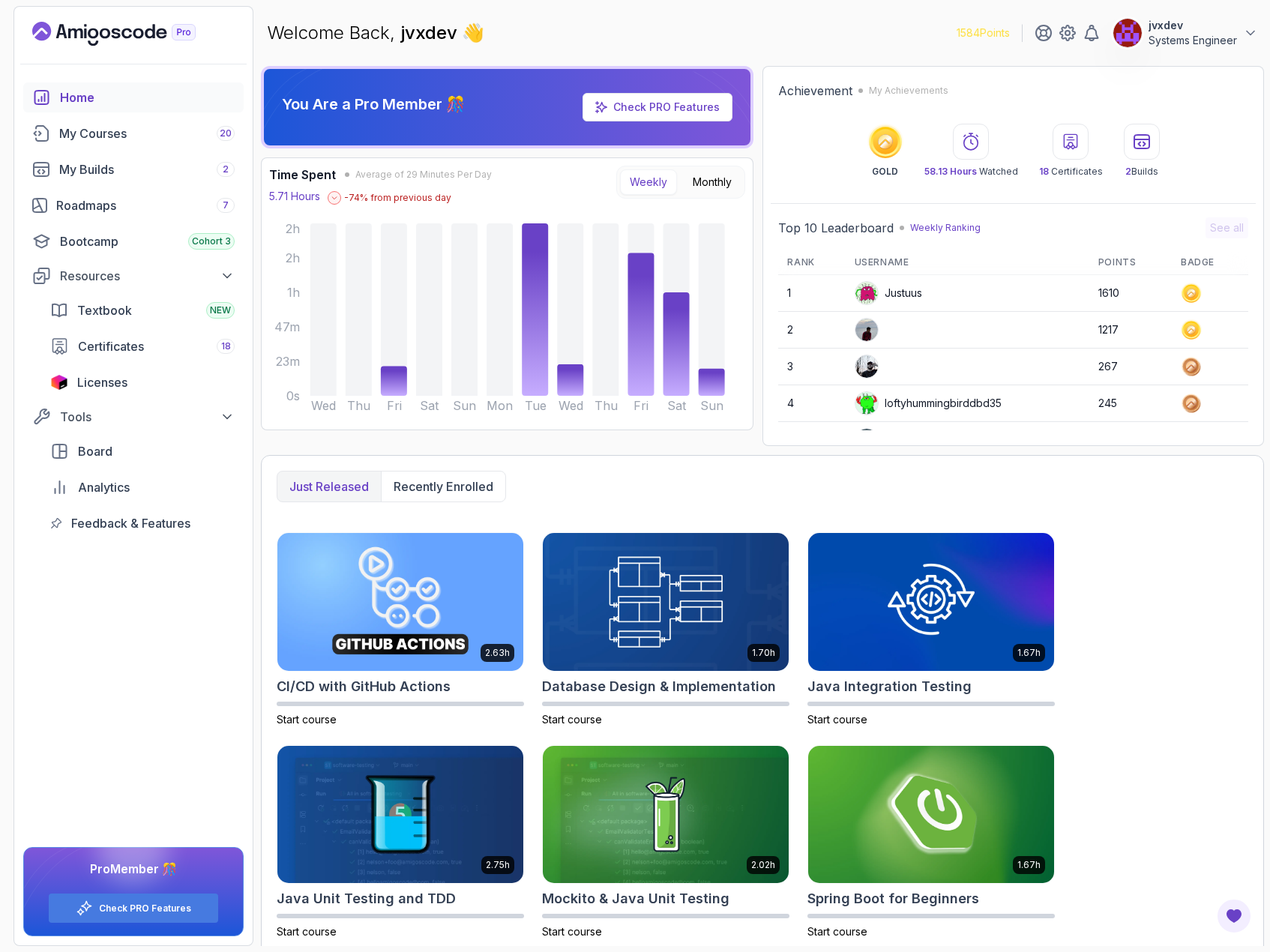
click at [140, 110] on link "Home" at bounding box center [133, 98] width 220 height 30
click at [138, 136] on div "My Courses 20" at bounding box center [146, 133] width 176 height 18
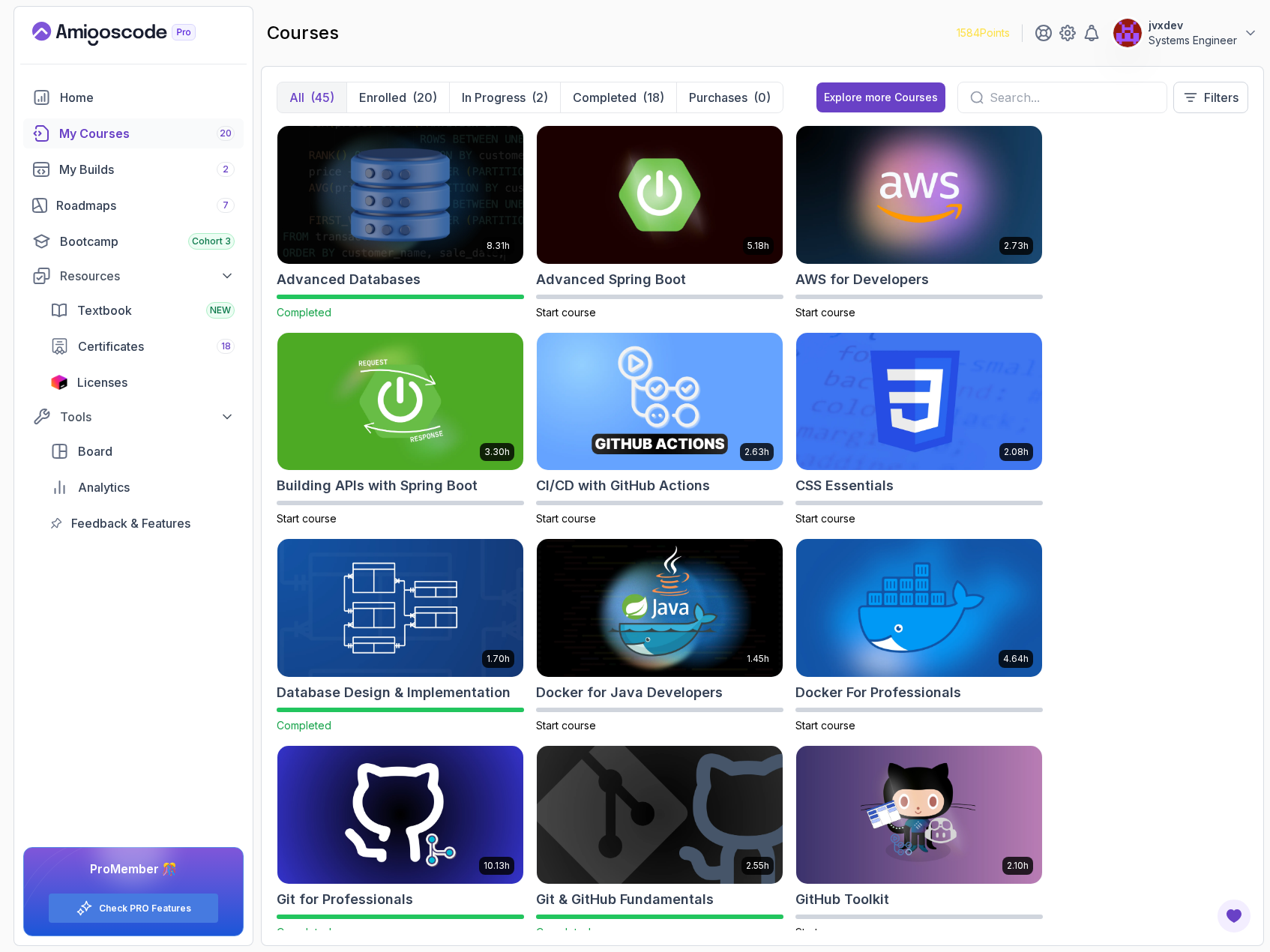
click at [1034, 99] on input "text" at bounding box center [1071, 97] width 165 height 18
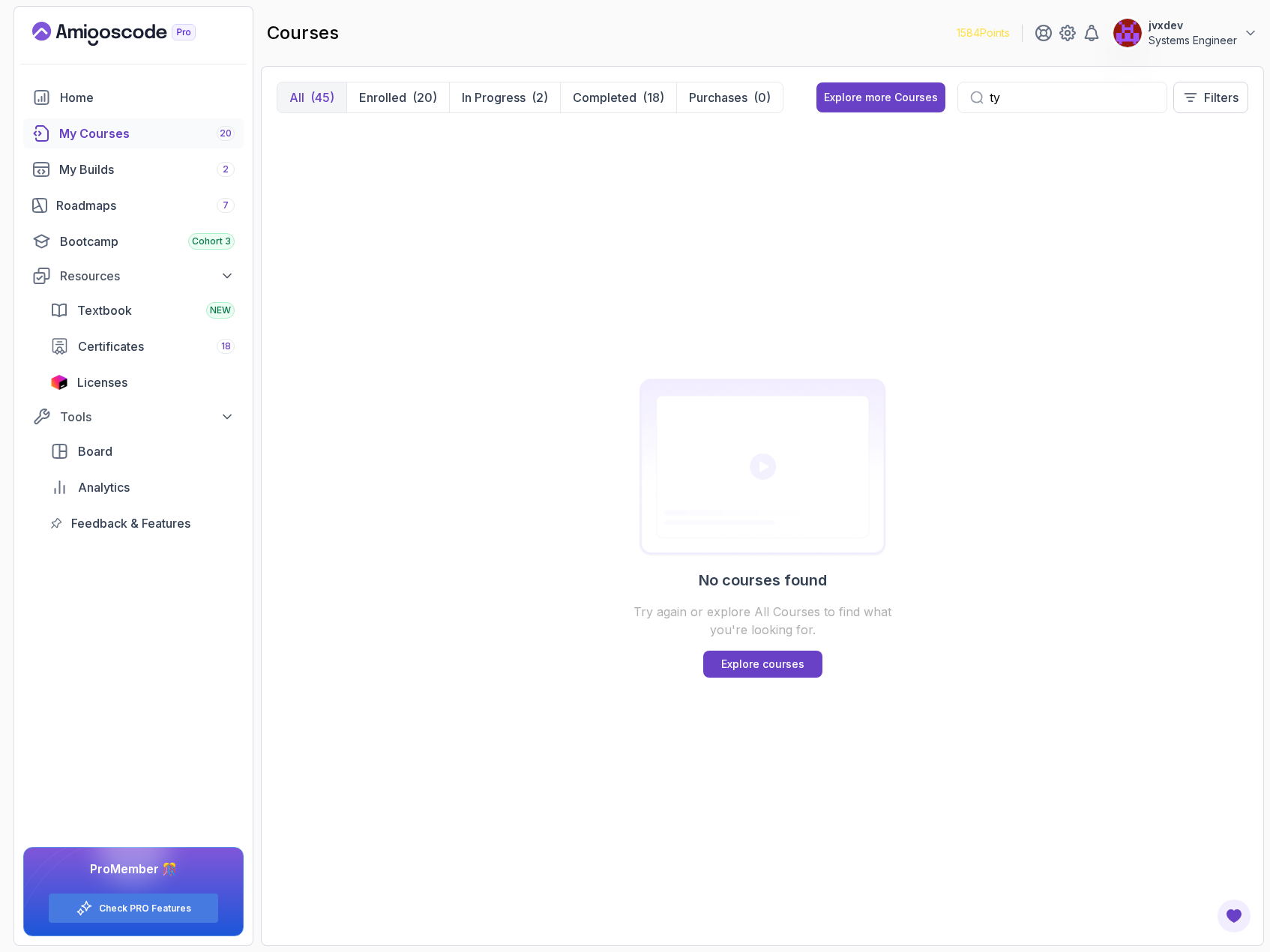
type input "t"
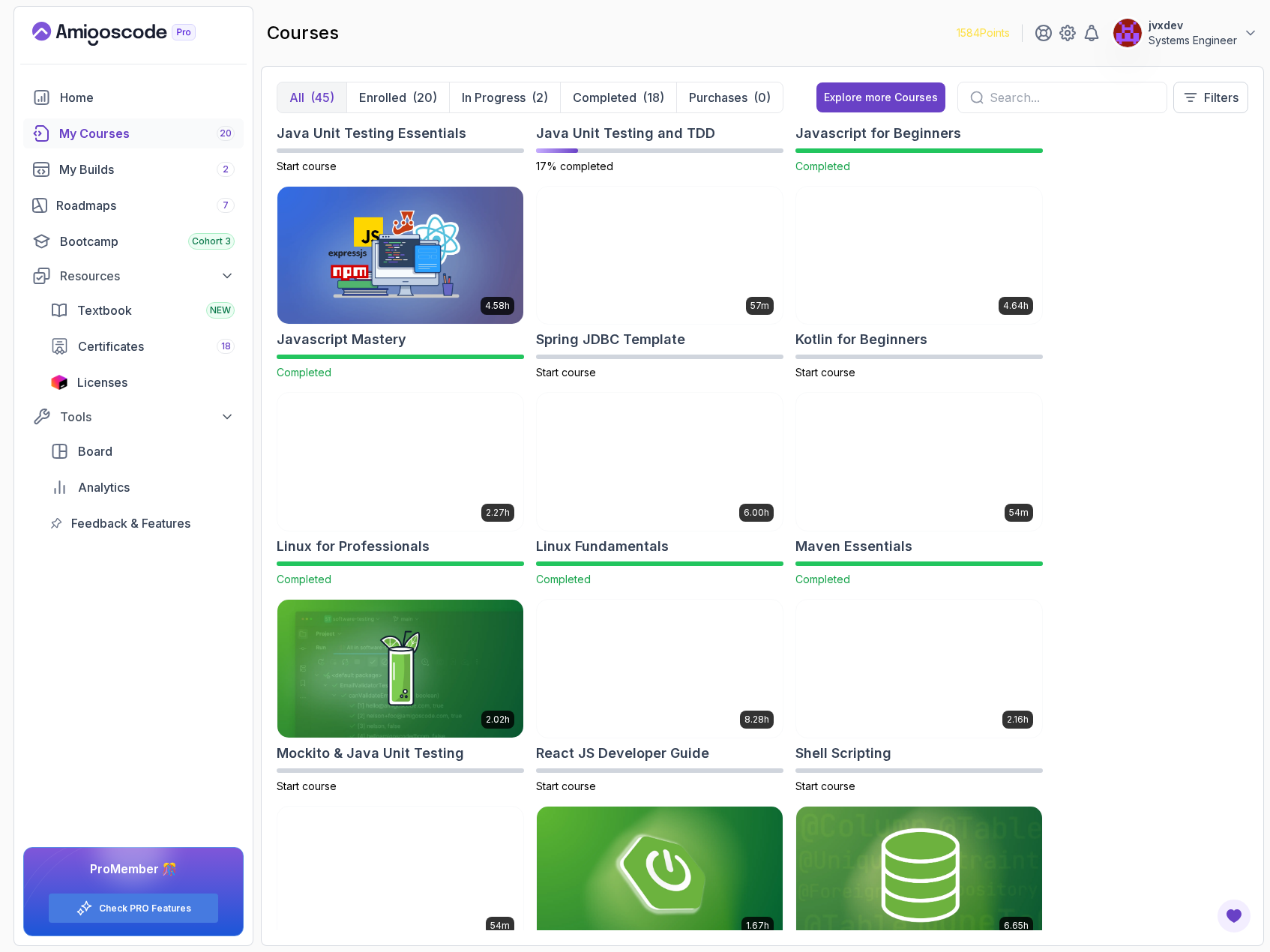
scroll to position [2099, 0]
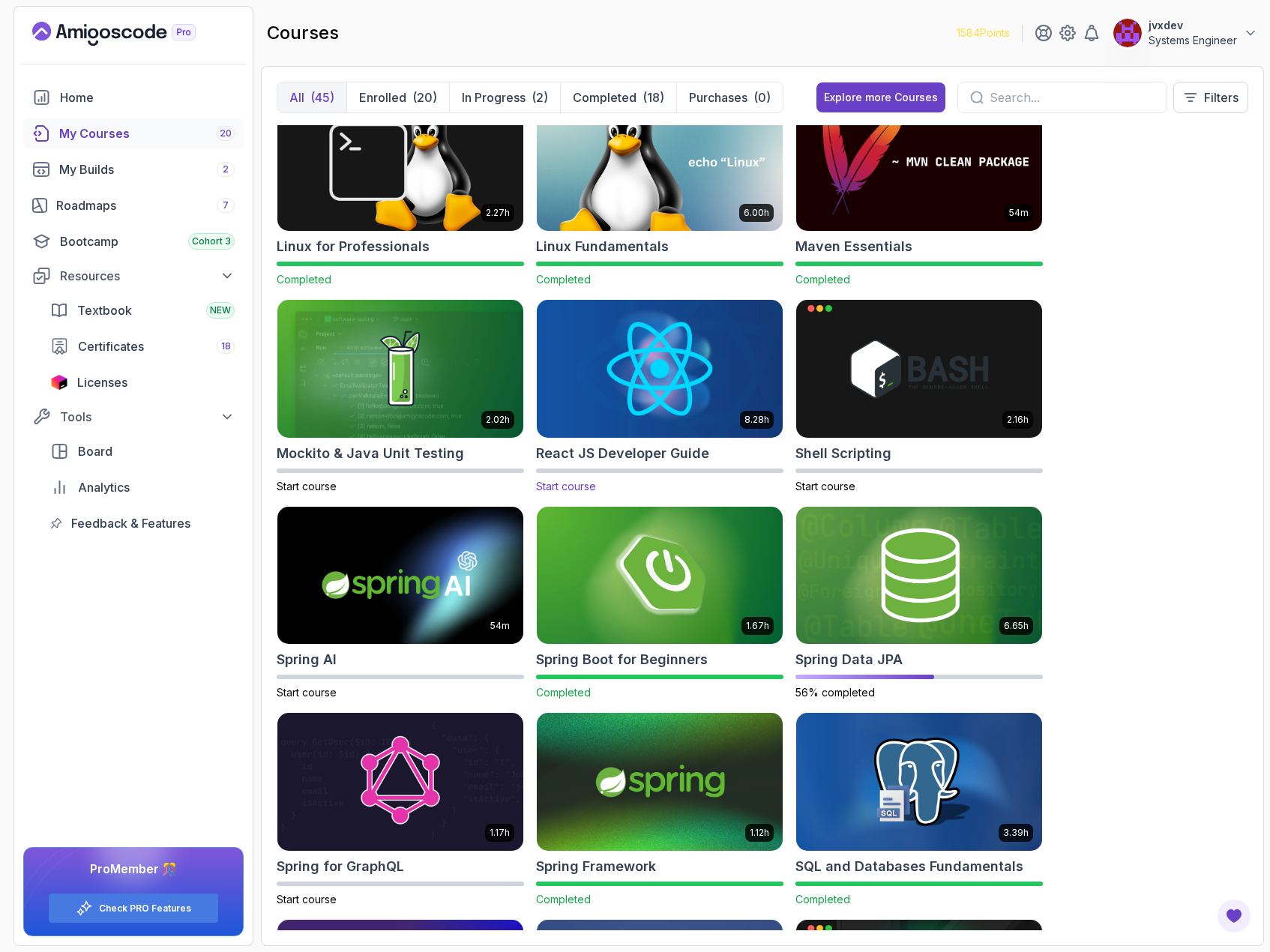
click at [701, 368] on img at bounding box center [659, 368] width 258 height 145
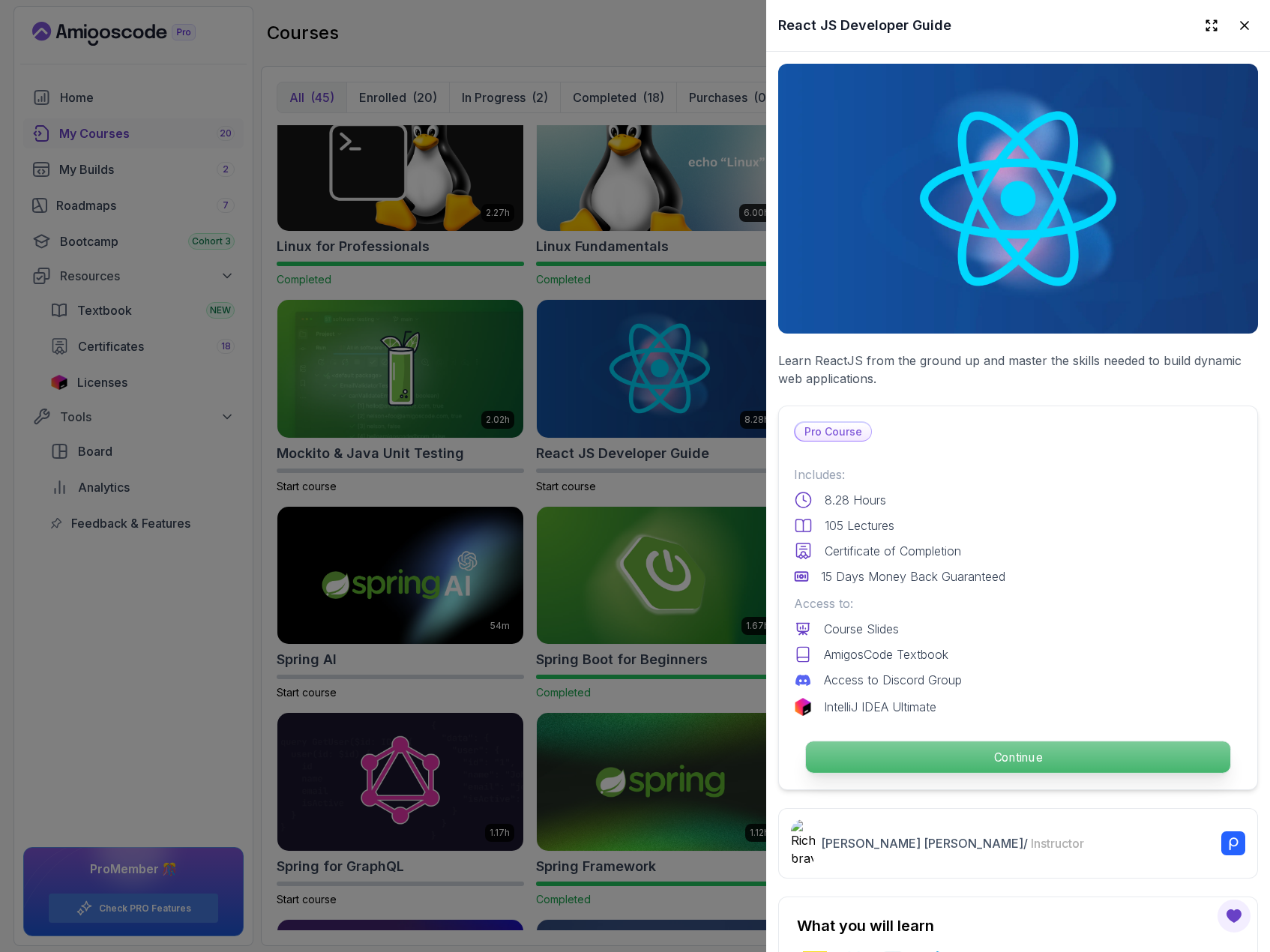
click at [965, 756] on p "Continue" at bounding box center [1017, 757] width 424 height 32
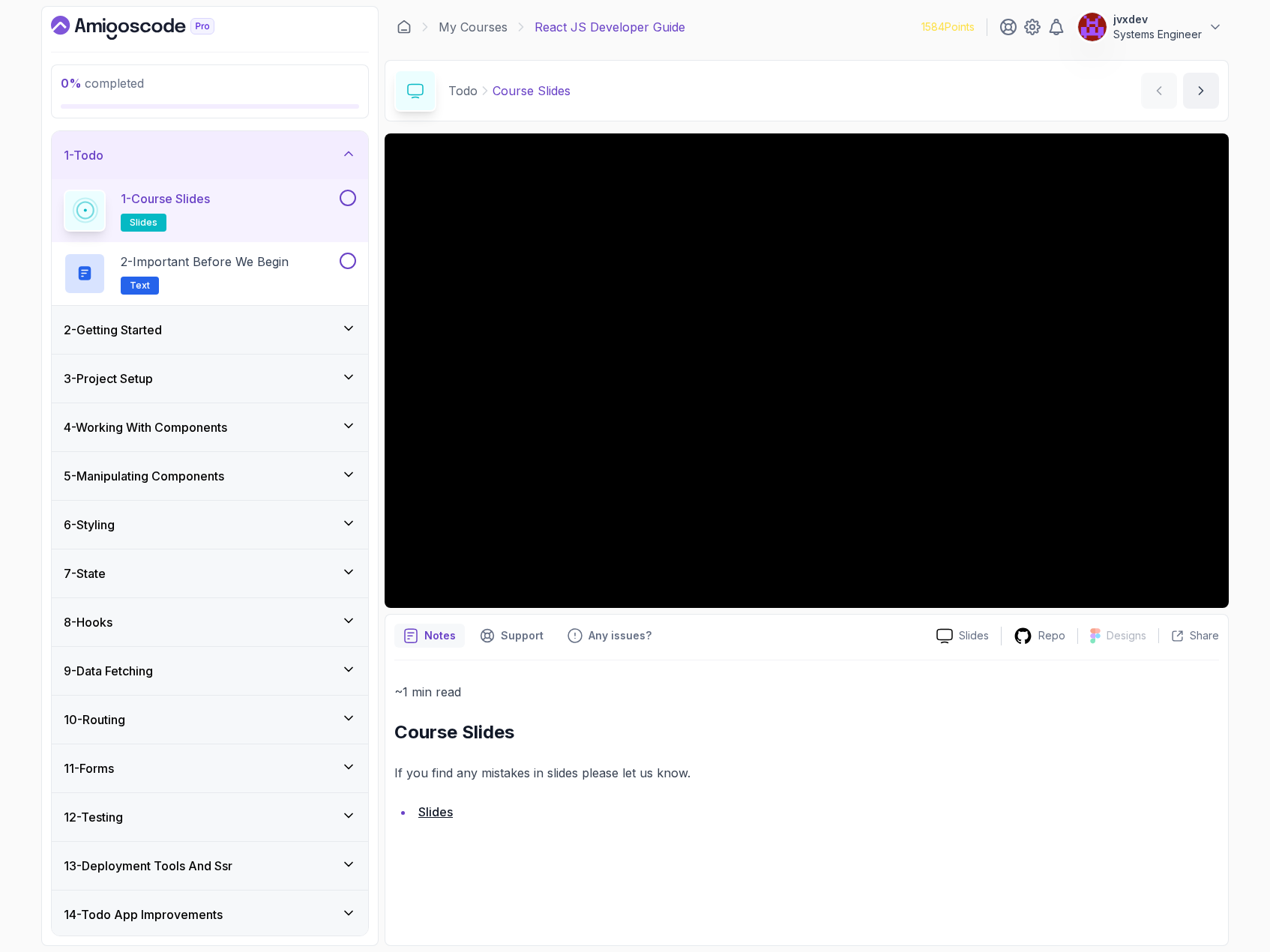
click at [342, 194] on button at bounding box center [348, 197] width 17 height 17
click at [289, 264] on p "2 - Important Before We Begin" at bounding box center [204, 262] width 168 height 18
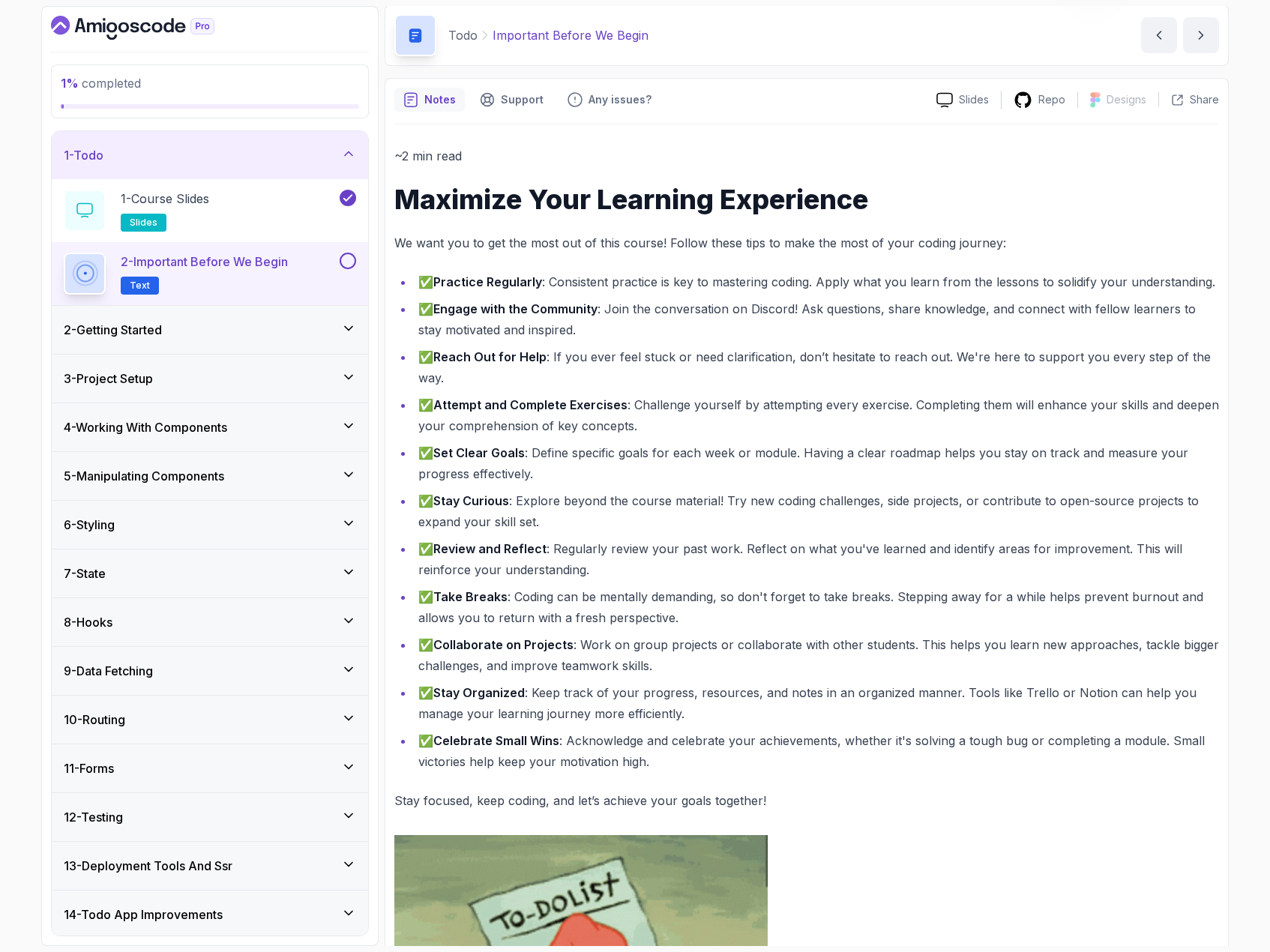
scroll to position [49, 0]
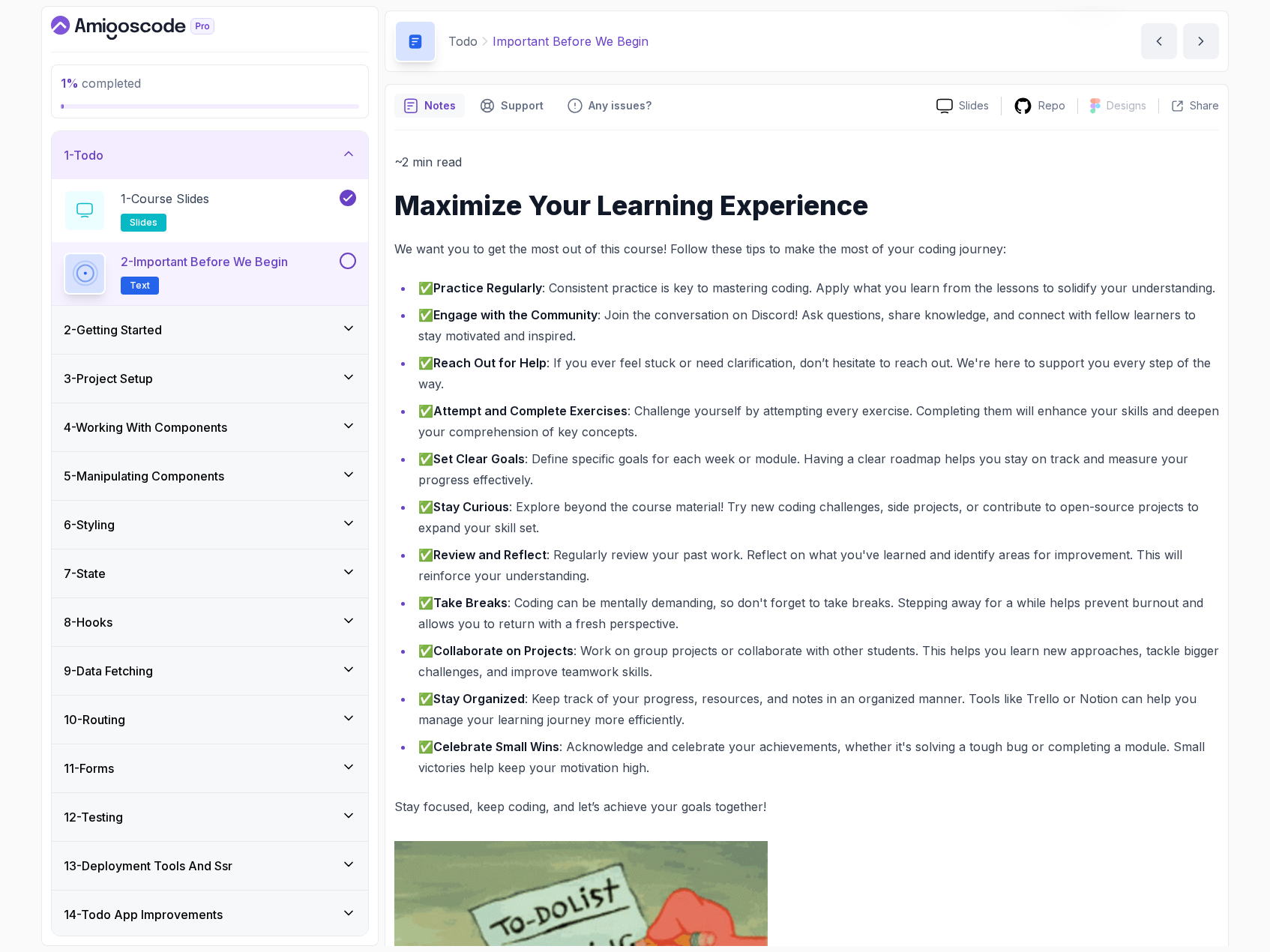
click at [352, 262] on button at bounding box center [348, 261] width 17 height 17
click at [266, 328] on div "2 - Getting Started" at bounding box center [210, 329] width 293 height 18
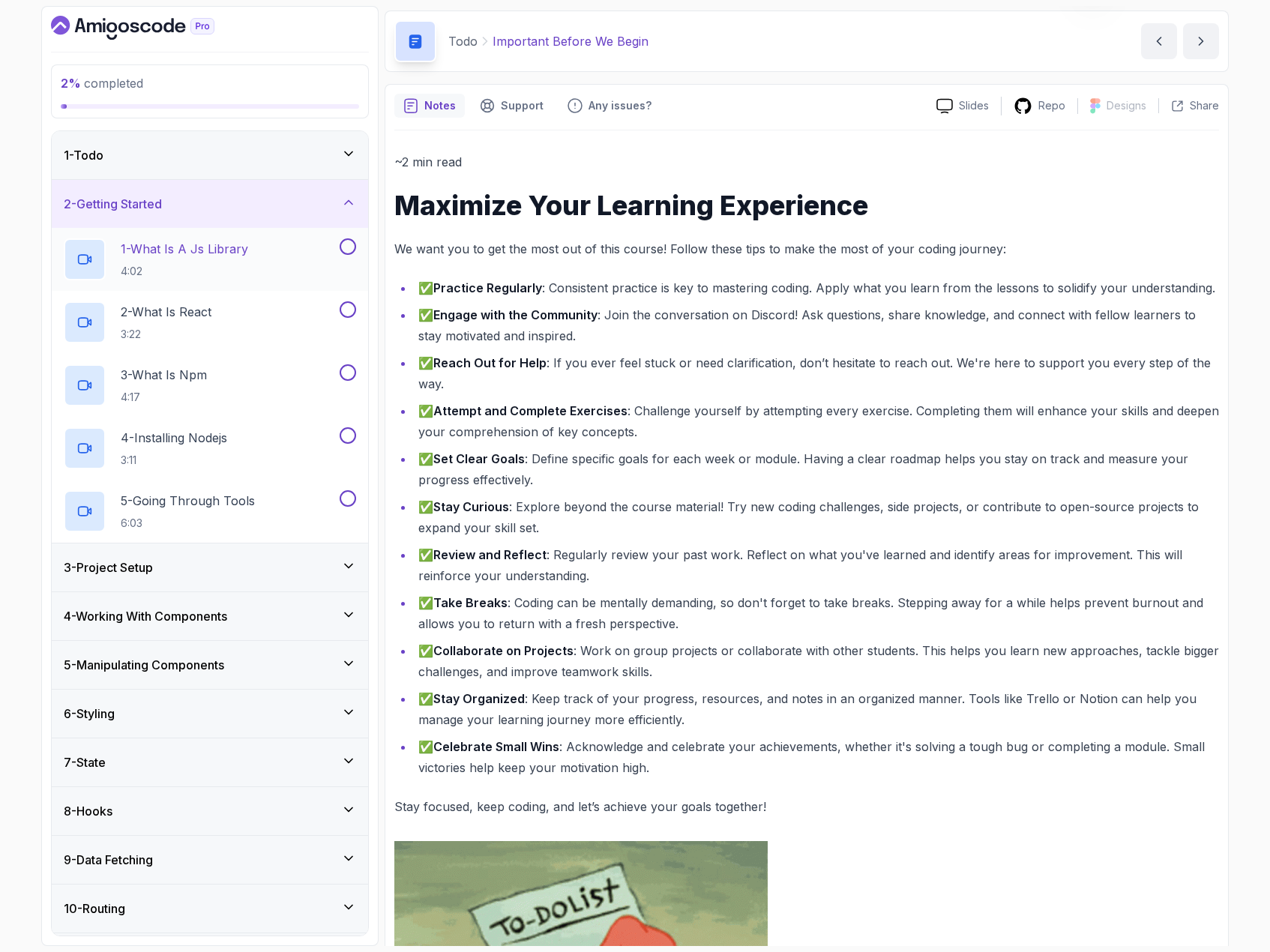
click at [304, 245] on div "1 - What Is A Js Library 4:02" at bounding box center [200, 259] width 273 height 42
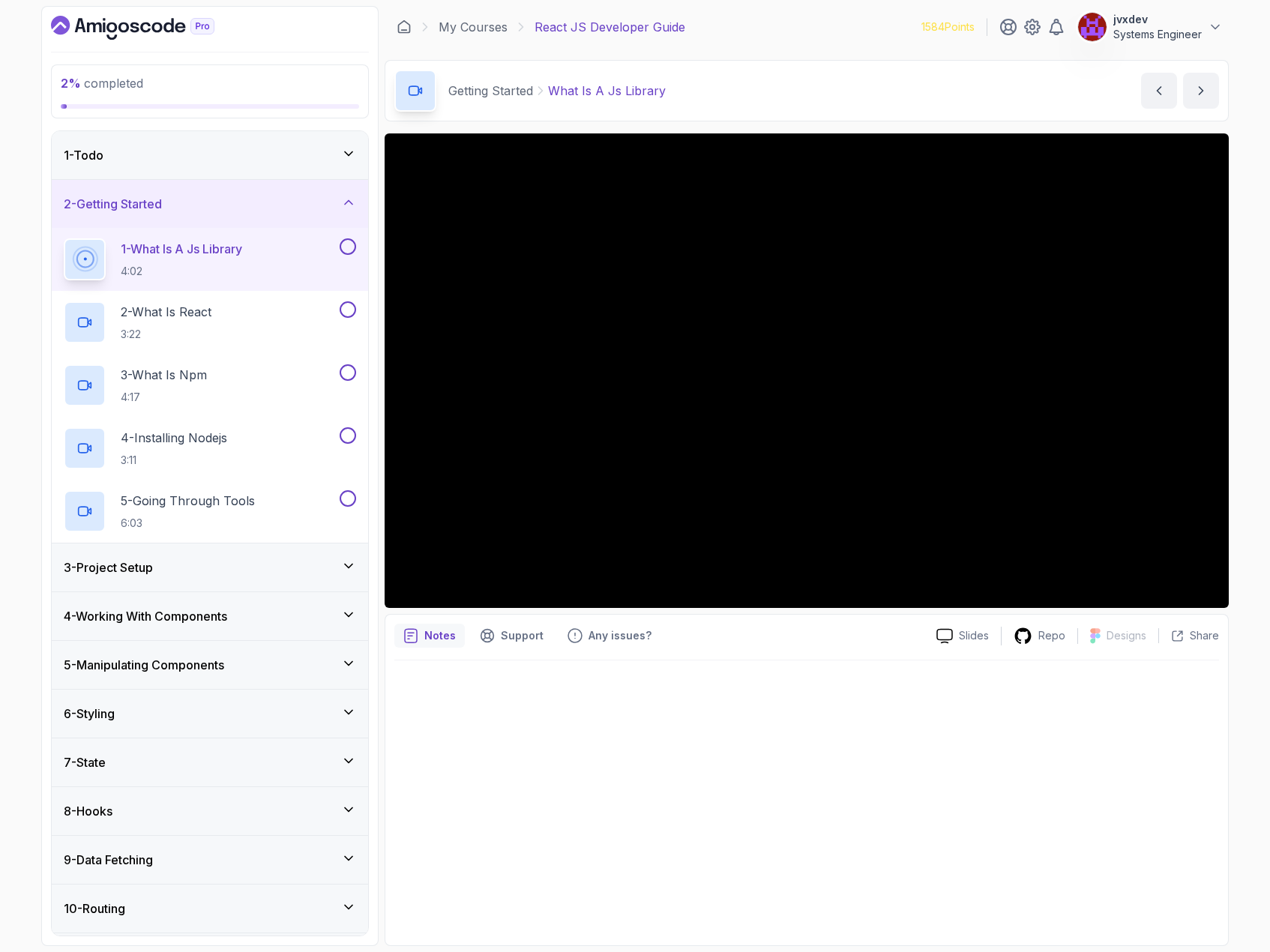
click at [906, 726] on div at bounding box center [806, 798] width 825 height 276
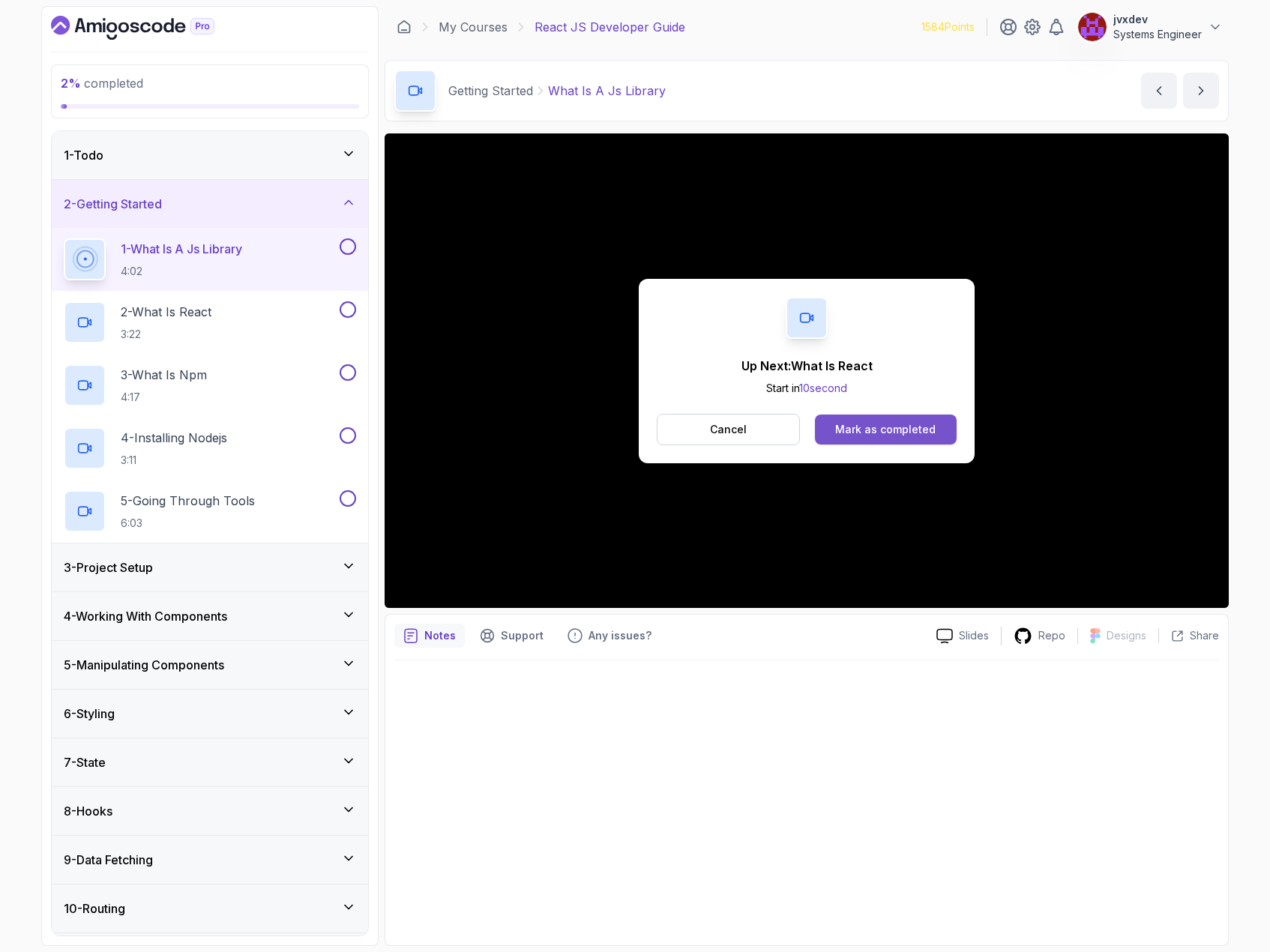
click at [861, 424] on div "Mark as completed" at bounding box center [885, 429] width 100 height 15
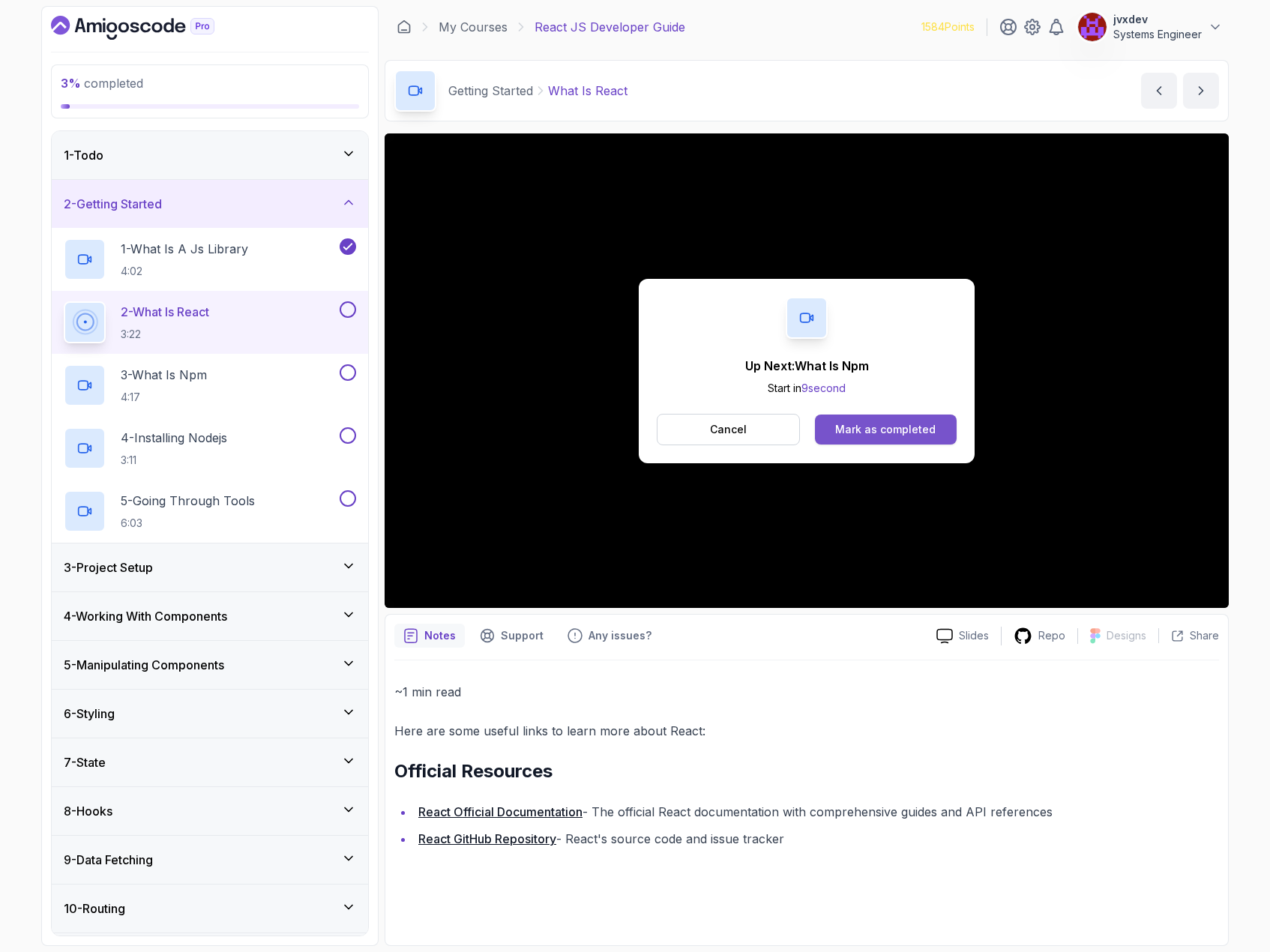
click at [891, 437] on button "Mark as completed" at bounding box center [886, 429] width 142 height 30
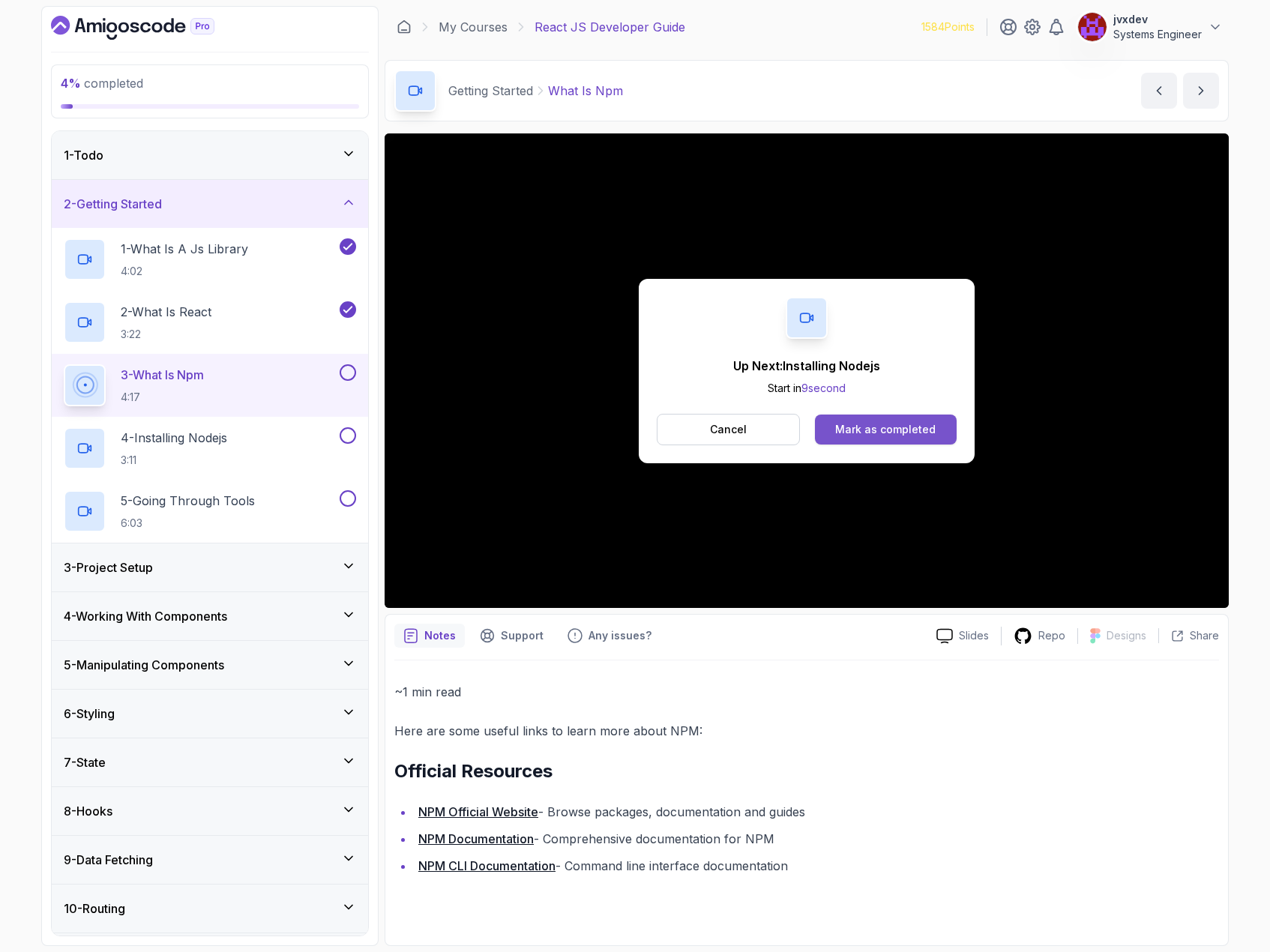
click at [870, 440] on button "Mark as completed" at bounding box center [886, 429] width 142 height 30
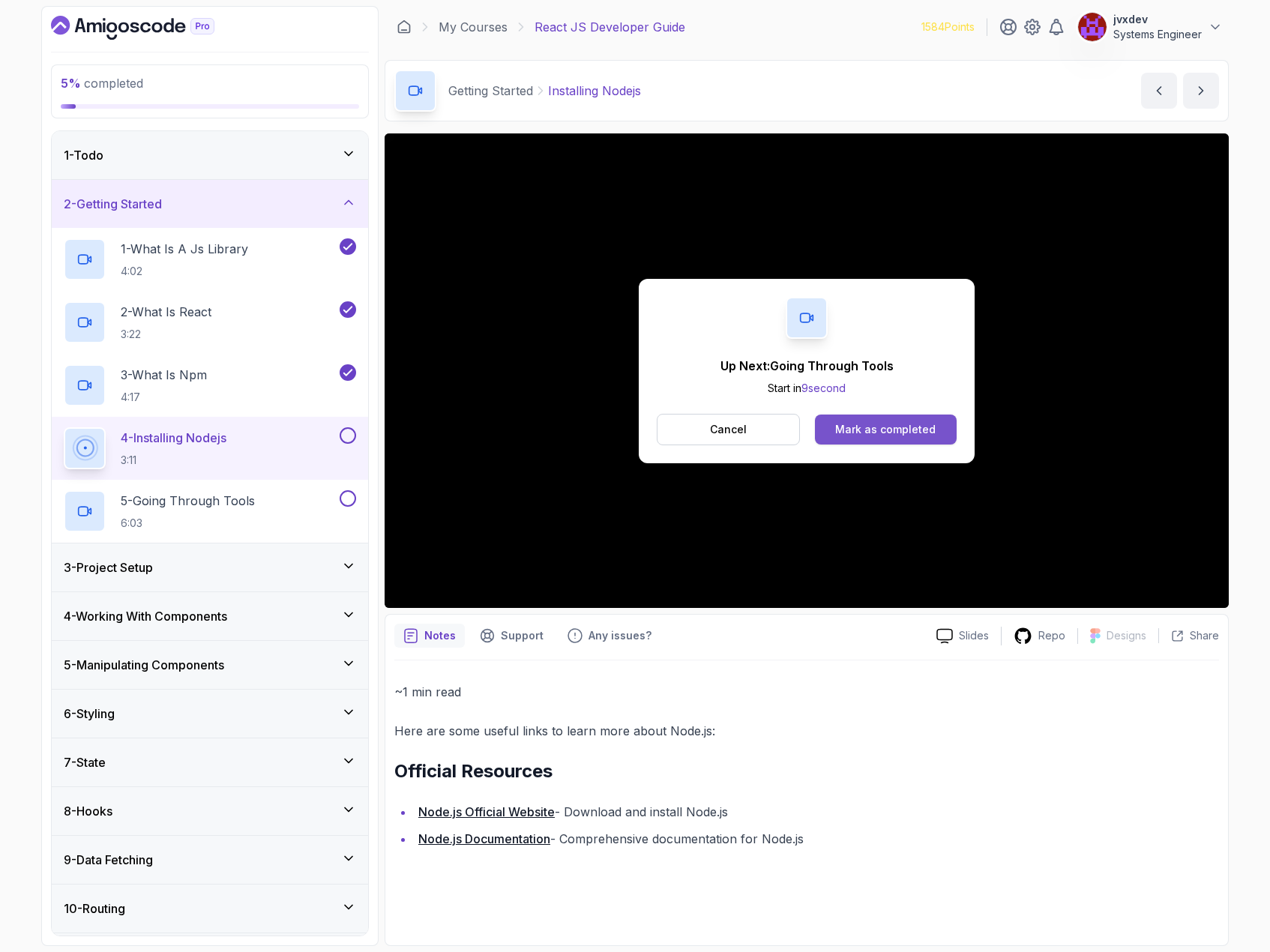
click at [866, 425] on div "Mark as completed" at bounding box center [885, 429] width 100 height 15
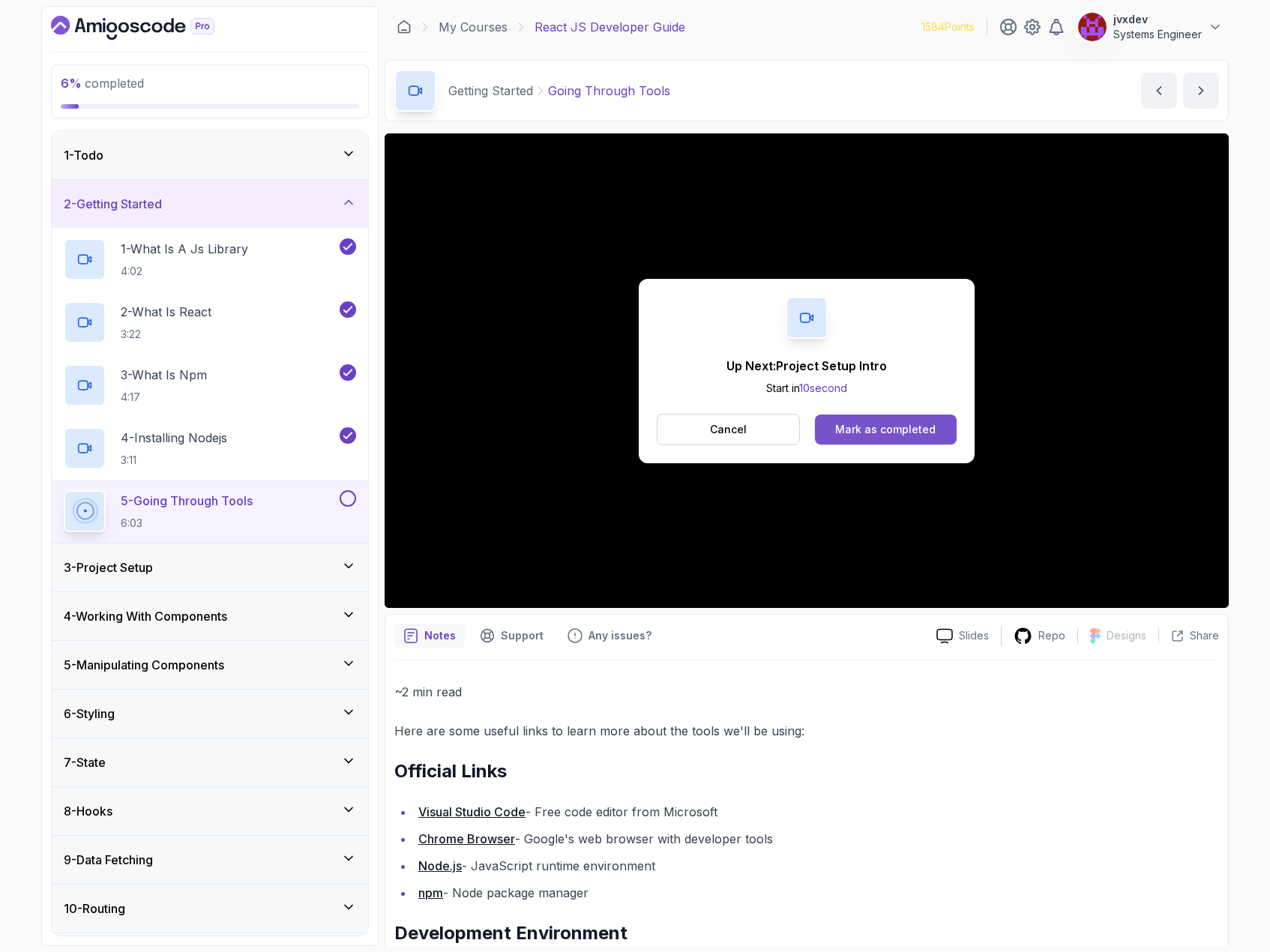
click at [899, 440] on button "Mark as completed" at bounding box center [886, 429] width 142 height 30
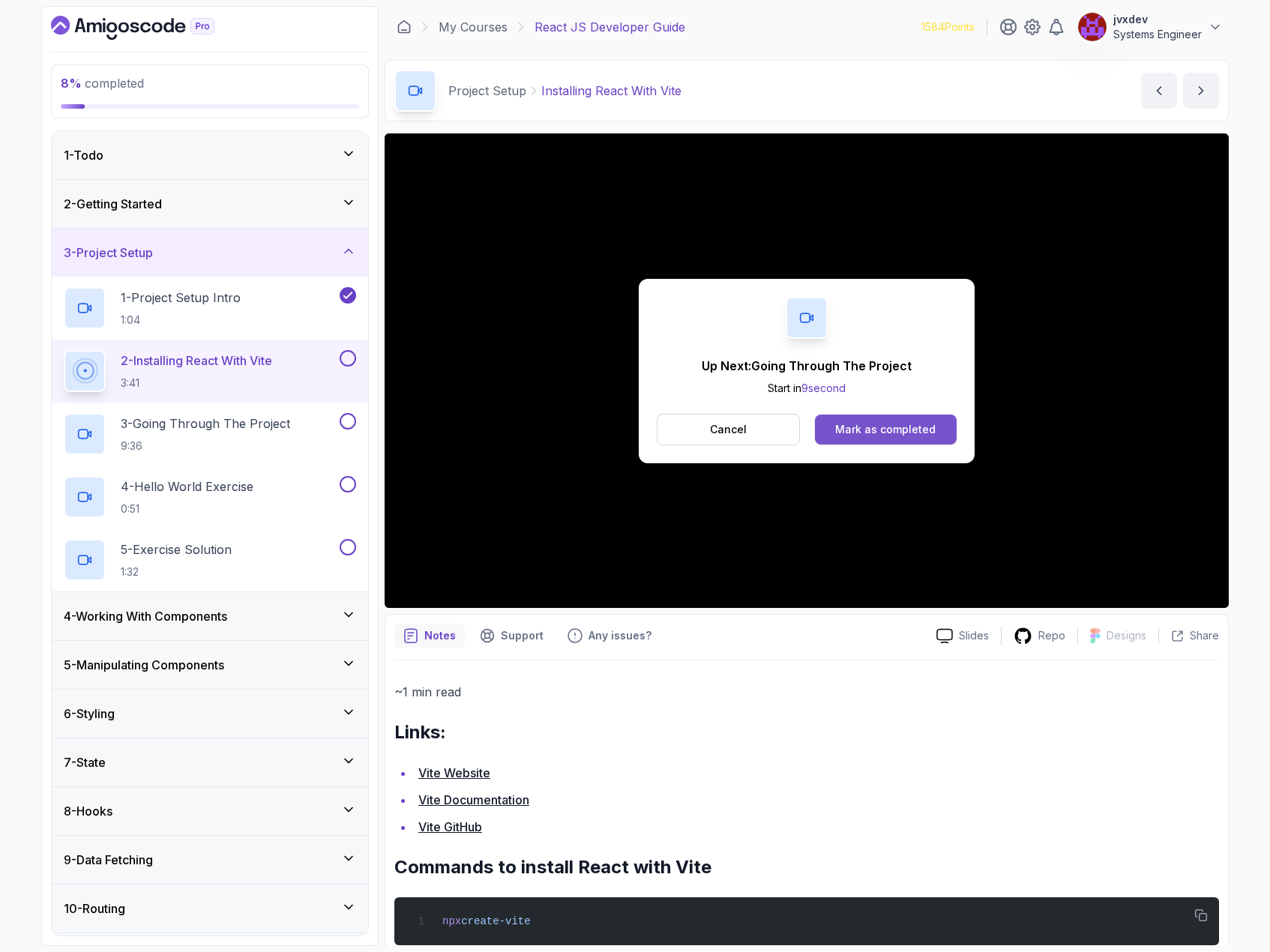
click at [894, 429] on div "Mark as completed" at bounding box center [885, 429] width 100 height 15
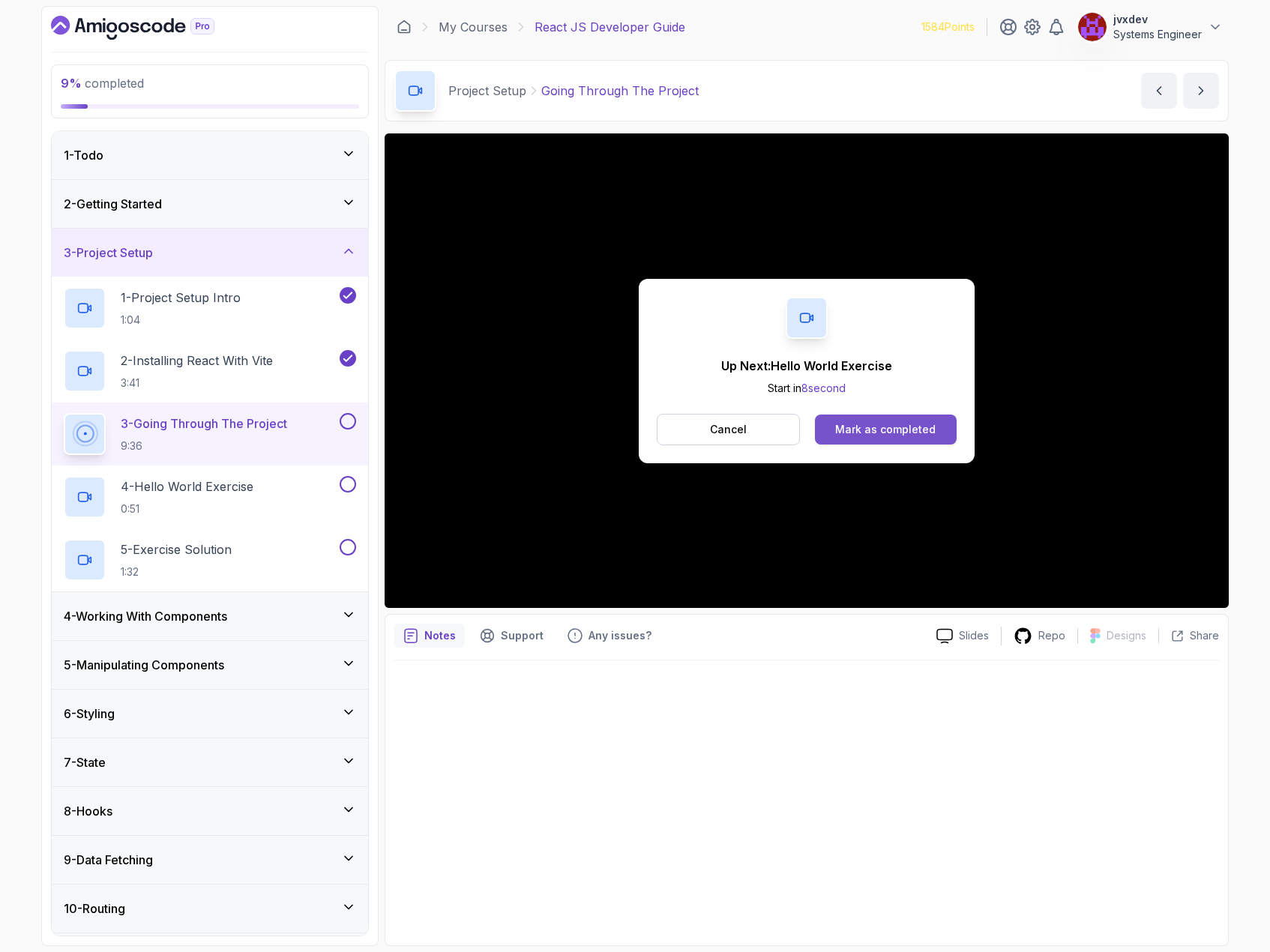
click at [930, 421] on button "Mark as completed" at bounding box center [886, 429] width 142 height 30
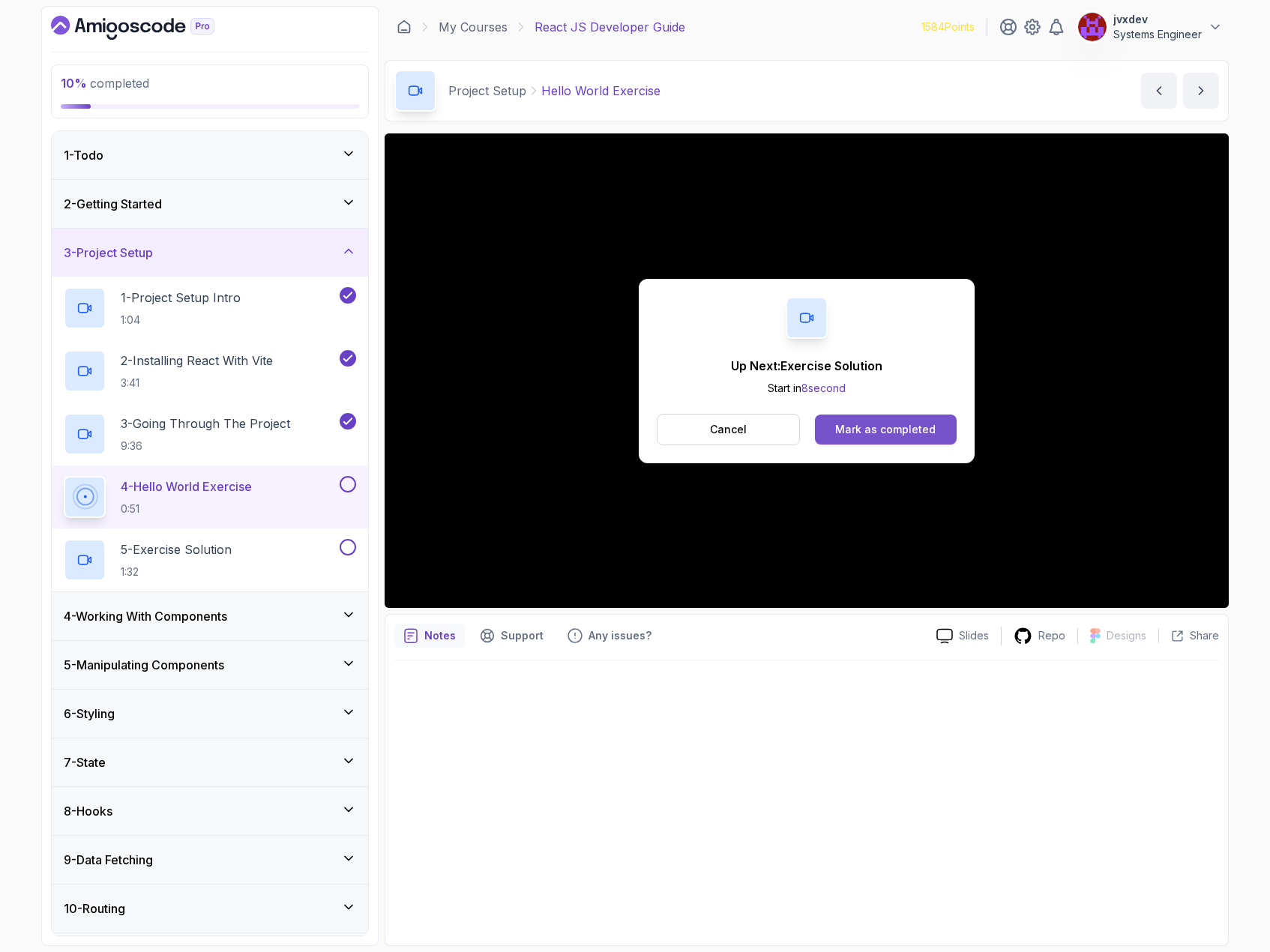
click at [903, 437] on div "Mark as completed" at bounding box center [885, 429] width 100 height 15
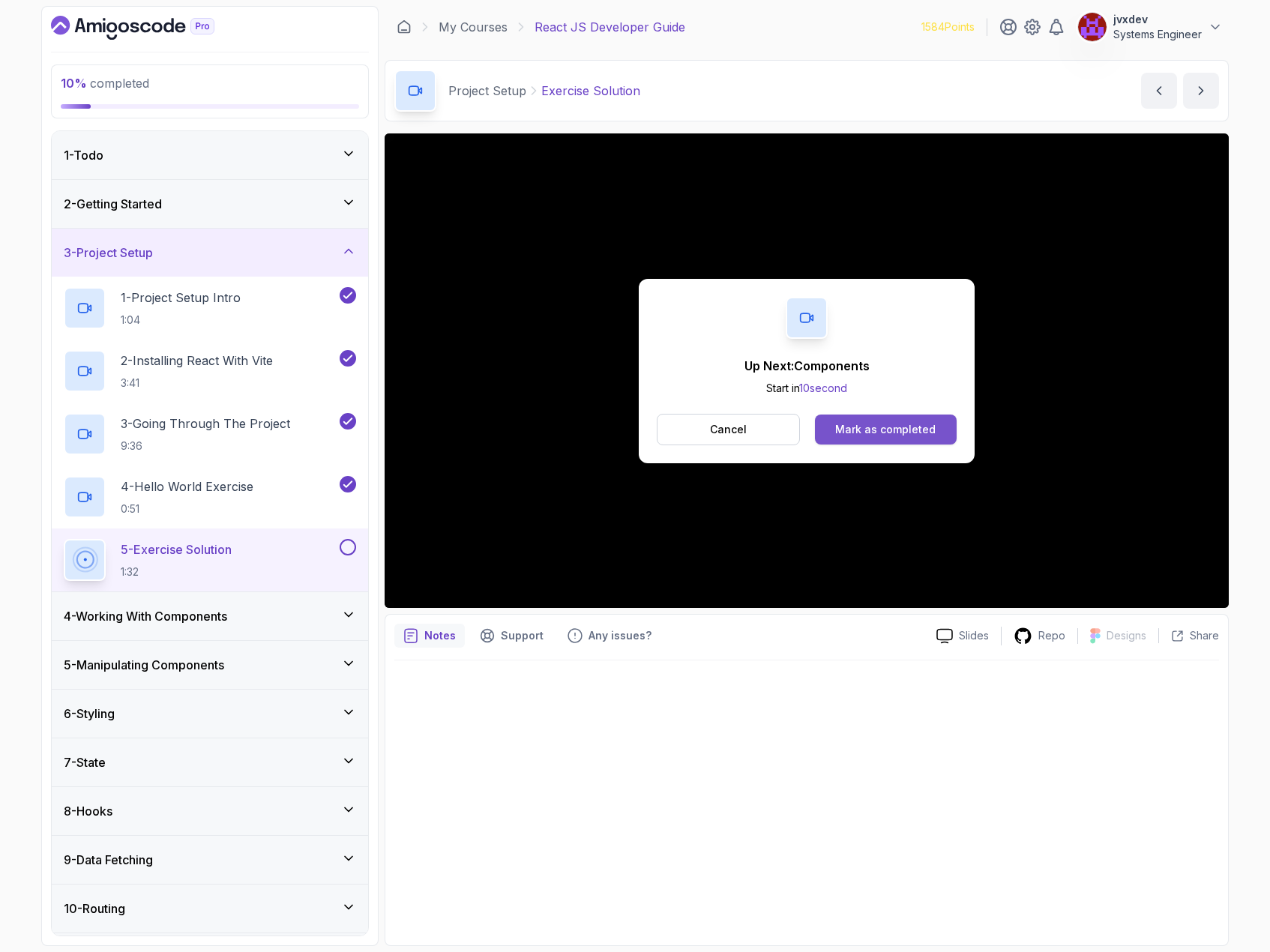
click at [863, 421] on button "Mark as completed" at bounding box center [886, 429] width 142 height 30
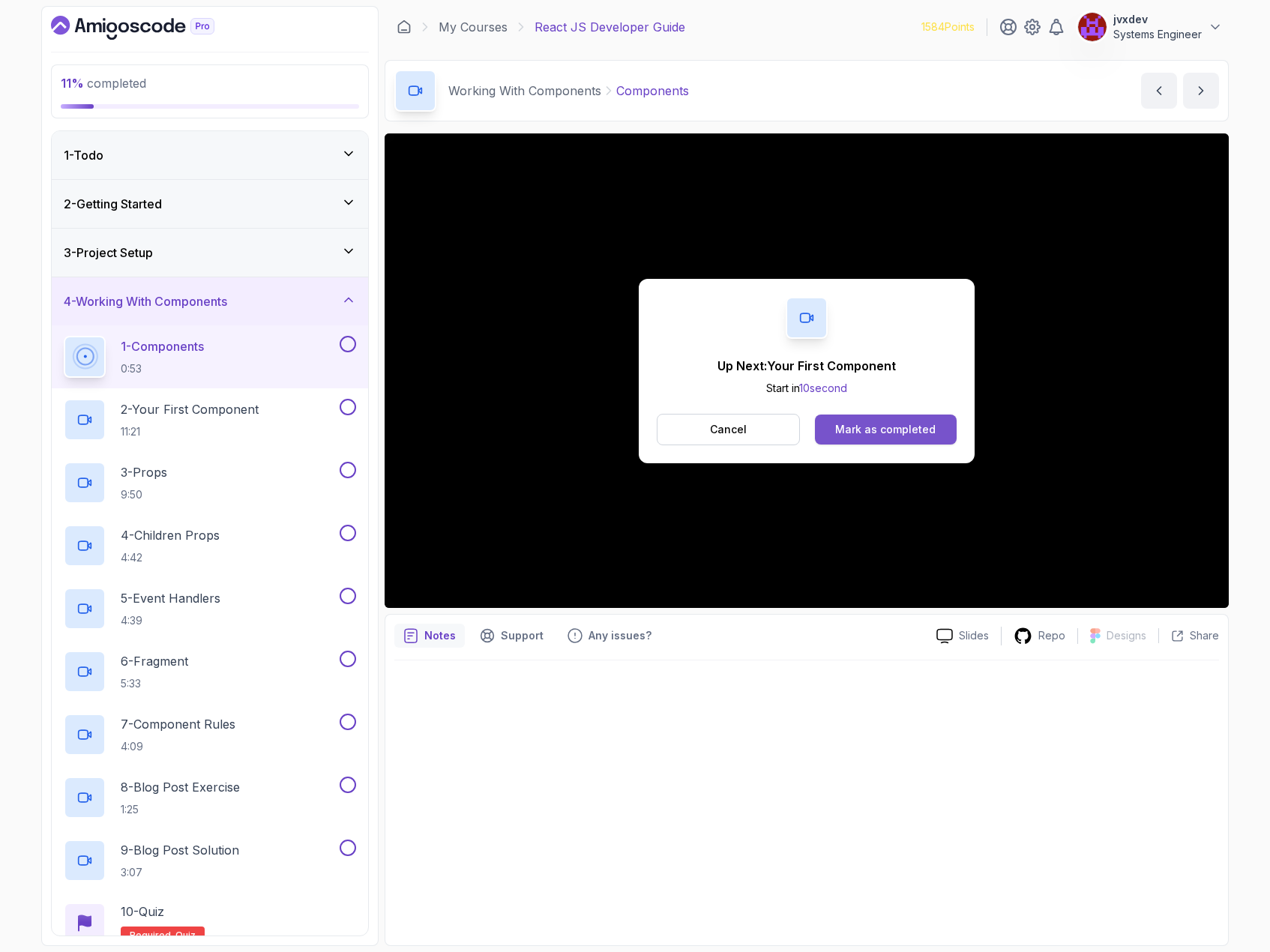
click at [902, 424] on div "Mark as completed" at bounding box center [885, 429] width 100 height 15
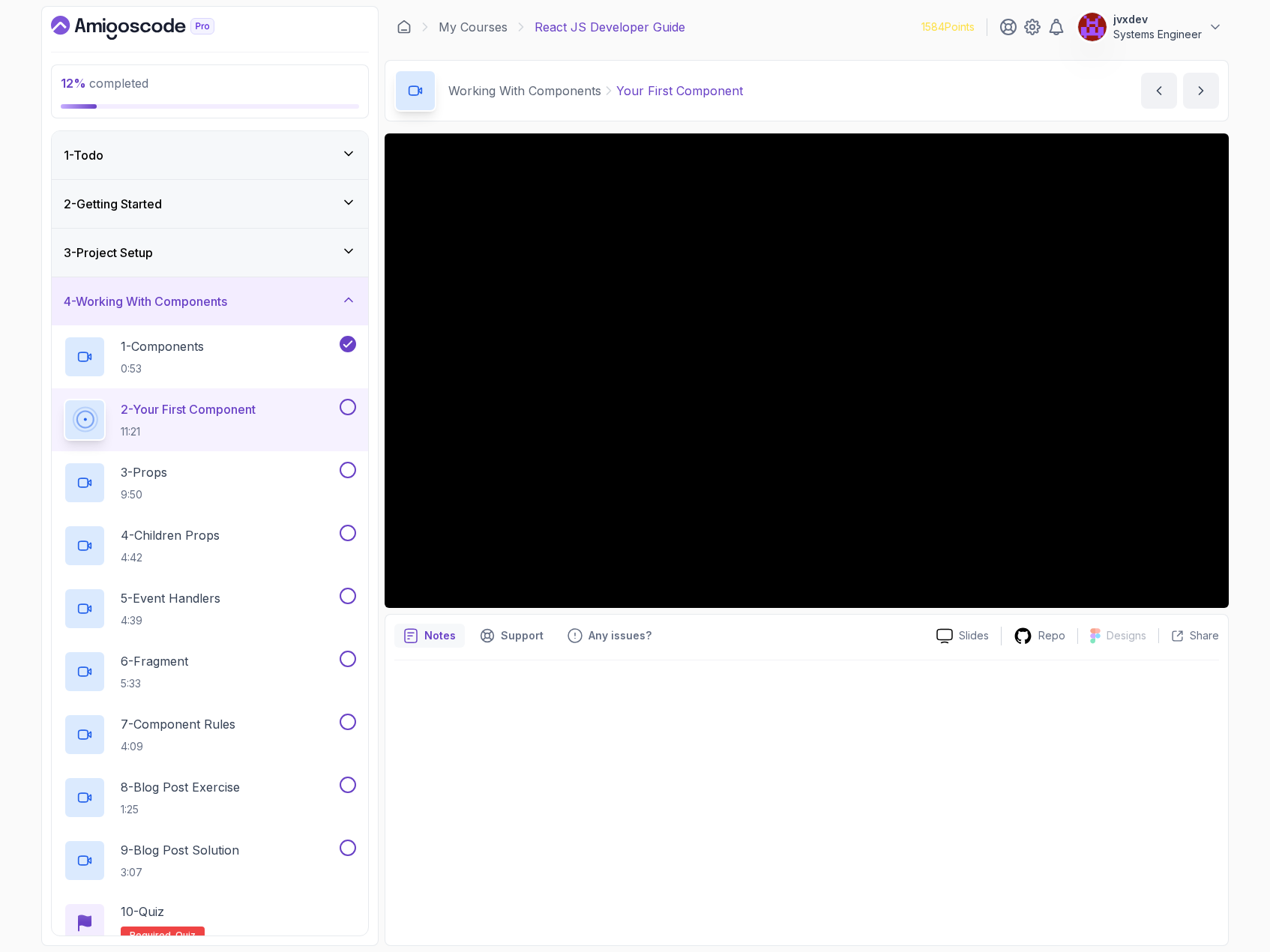
click at [1060, 781] on div at bounding box center [806, 798] width 825 height 276
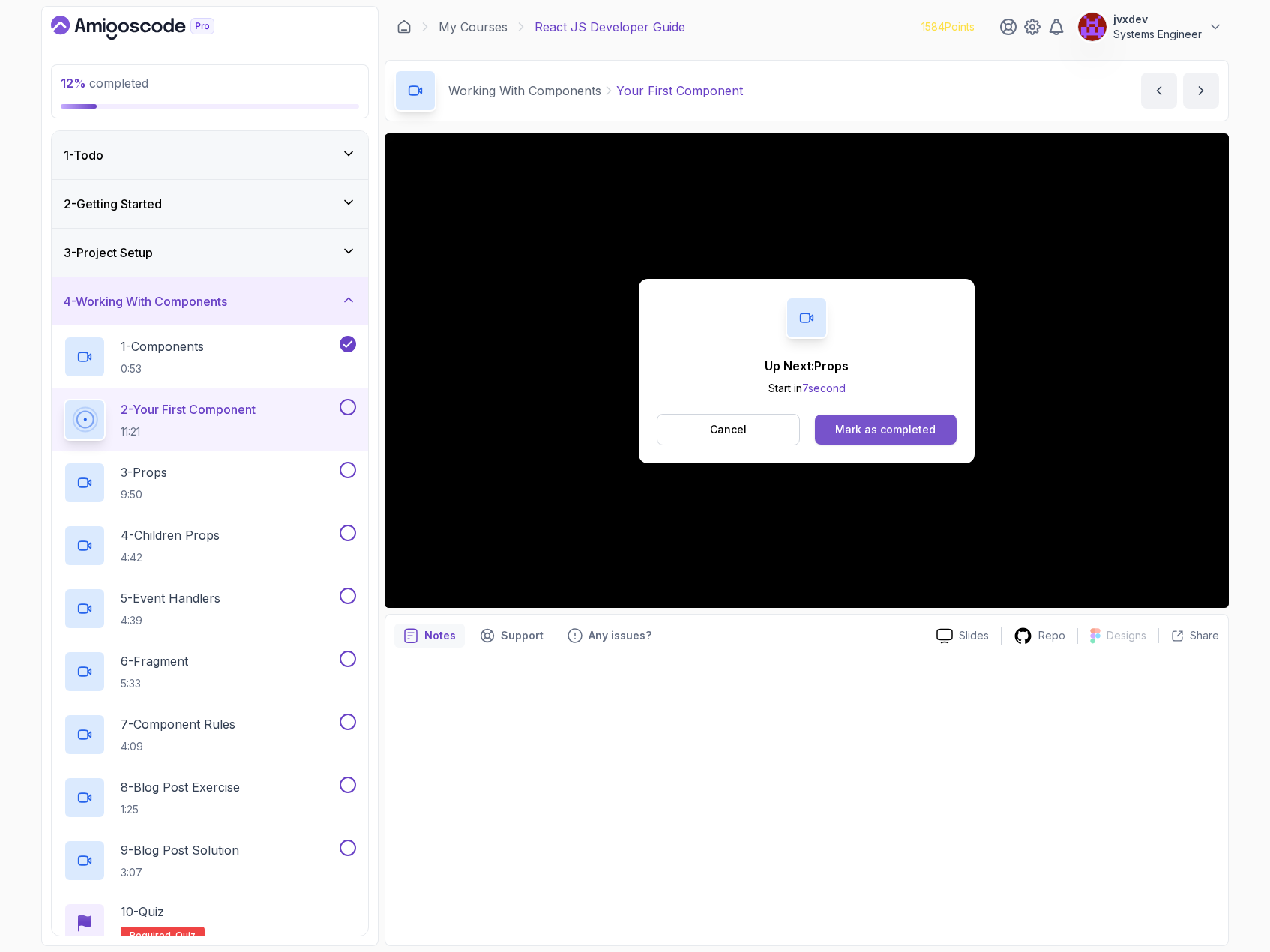
click at [910, 430] on div "Mark as completed" at bounding box center [885, 429] width 100 height 15
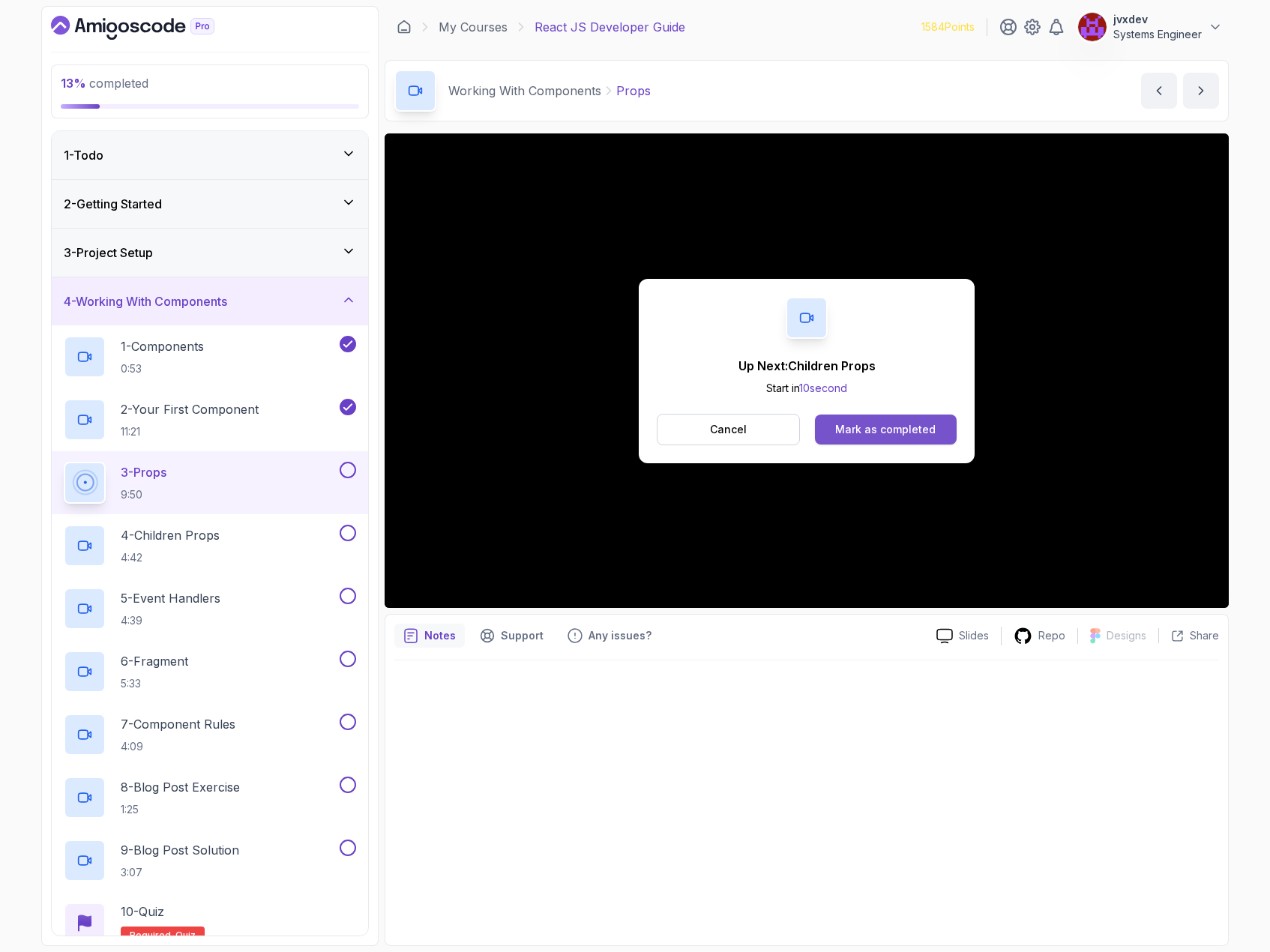
click at [880, 419] on button "Mark as completed" at bounding box center [886, 429] width 142 height 30
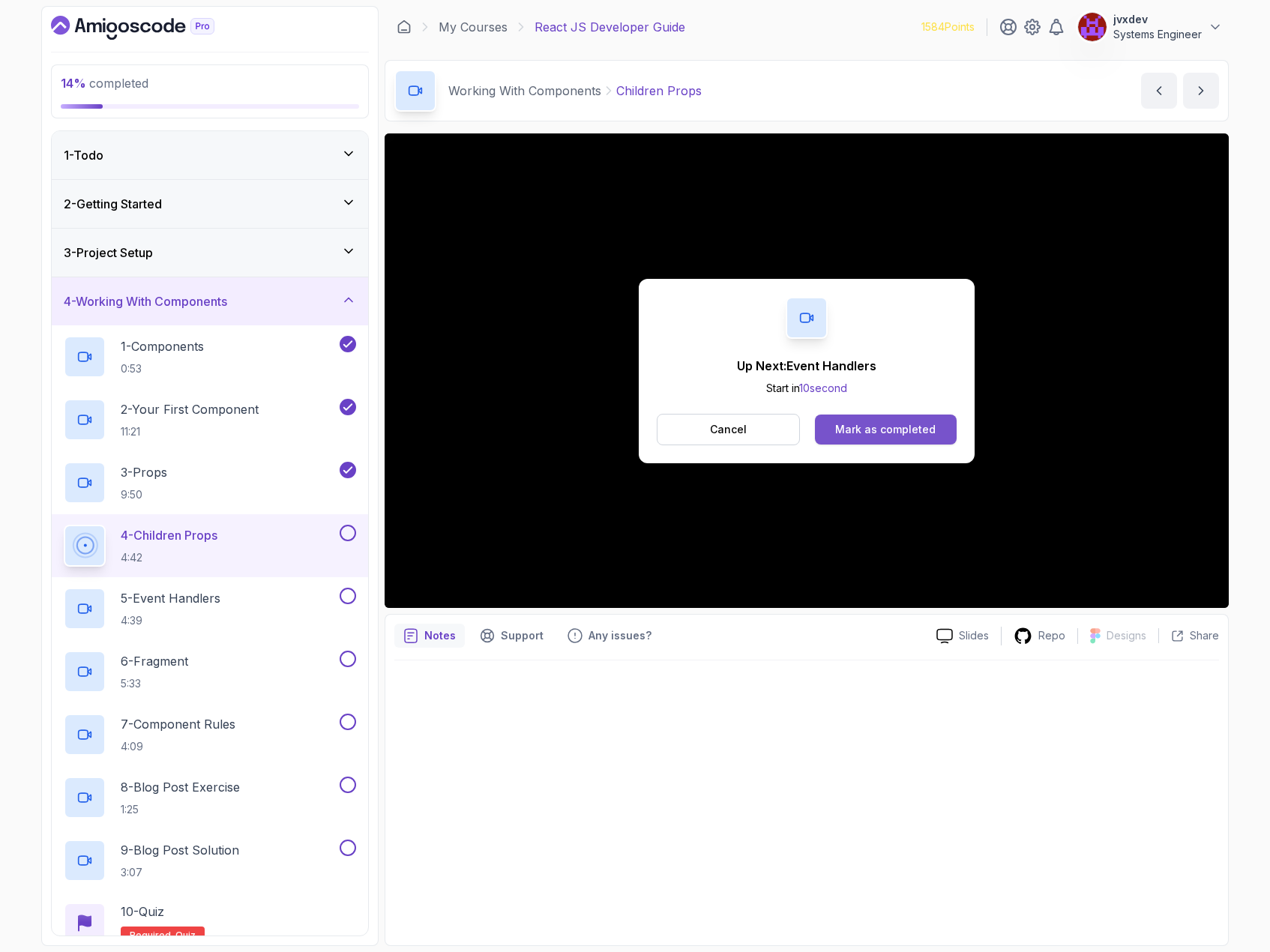
click at [938, 428] on button "Mark as completed" at bounding box center [886, 429] width 142 height 30
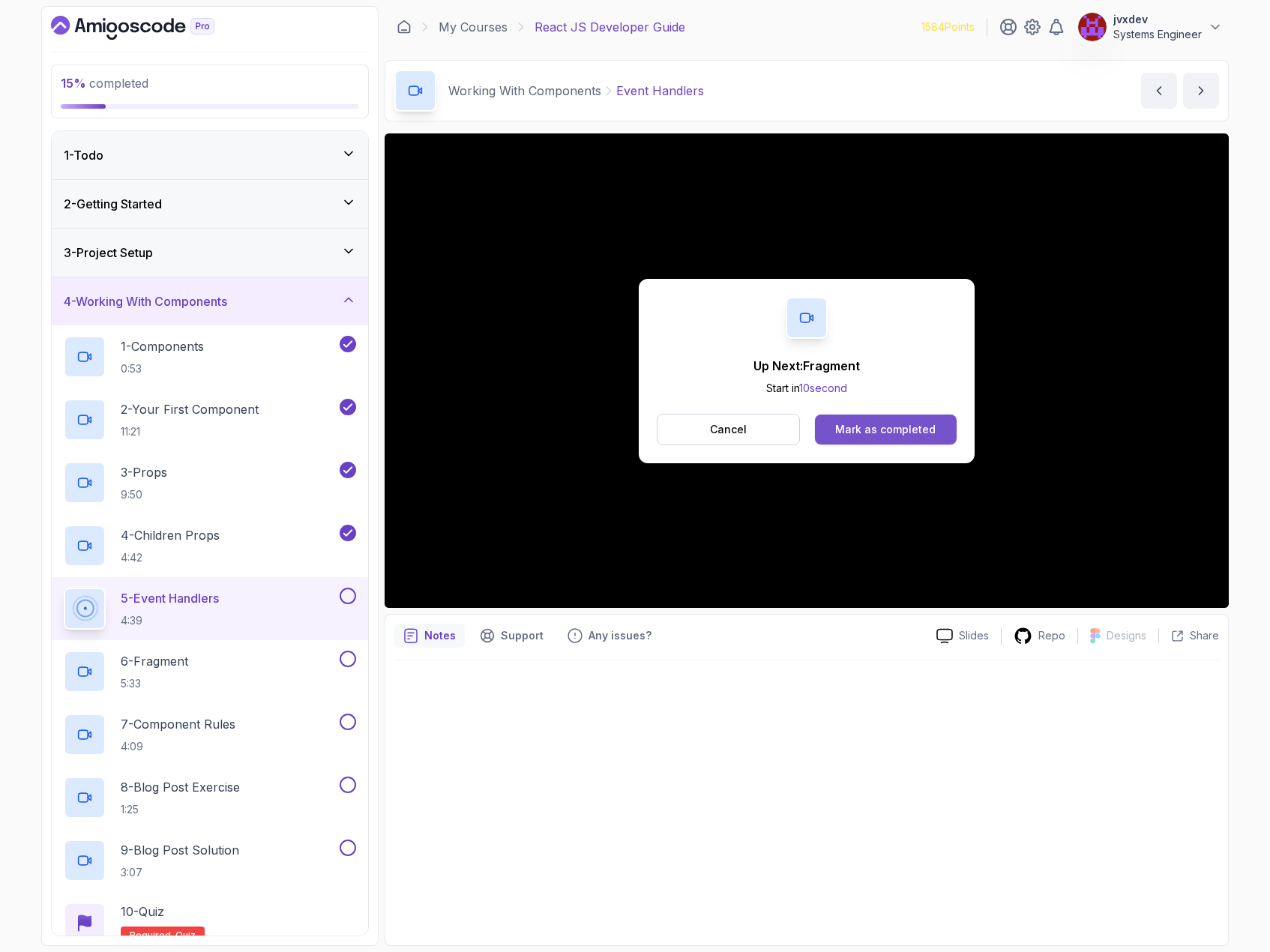
click at [854, 426] on div "Mark as completed" at bounding box center [885, 429] width 100 height 15
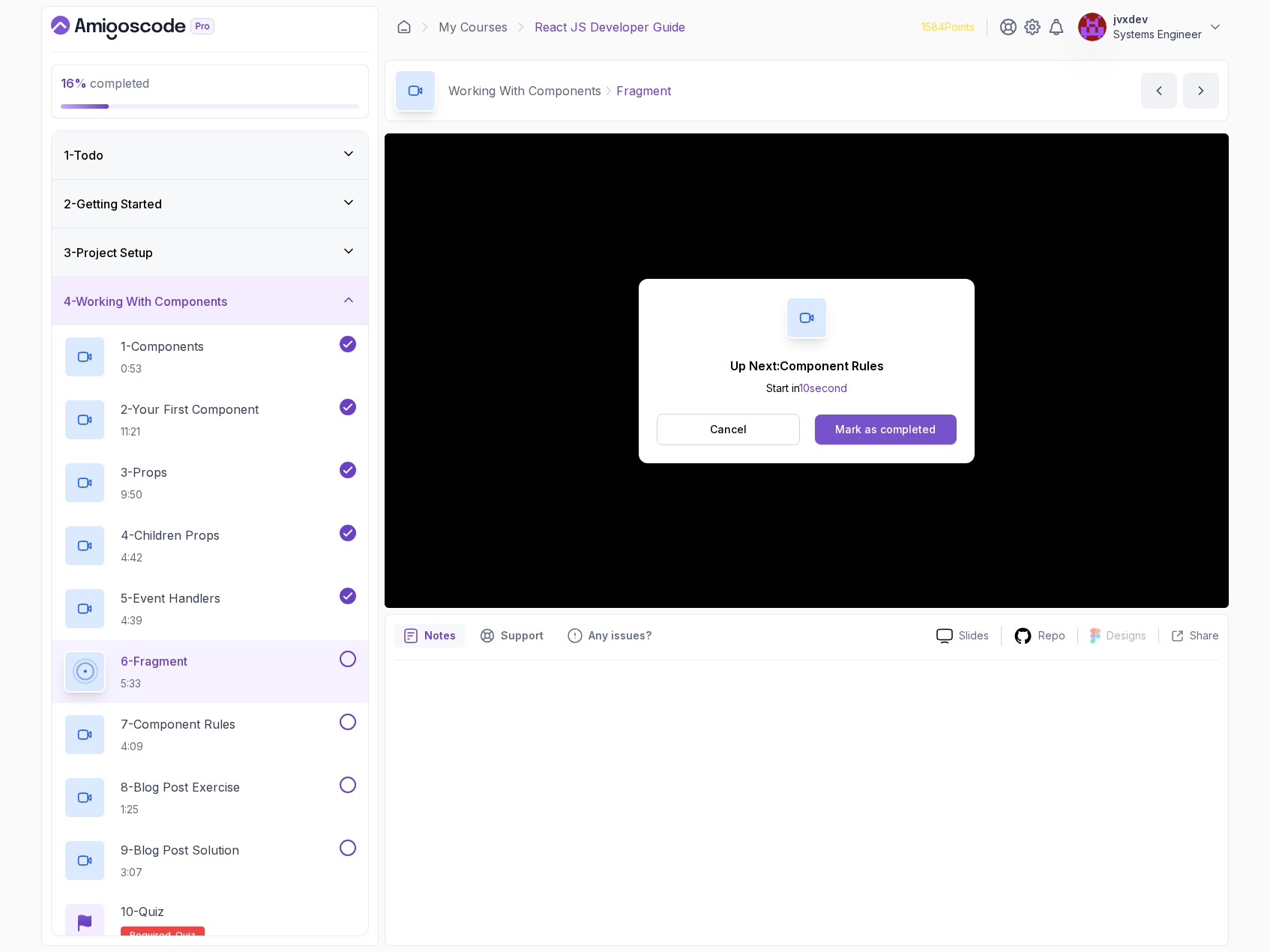
click at [823, 430] on button "Mark as completed" at bounding box center [886, 429] width 142 height 30
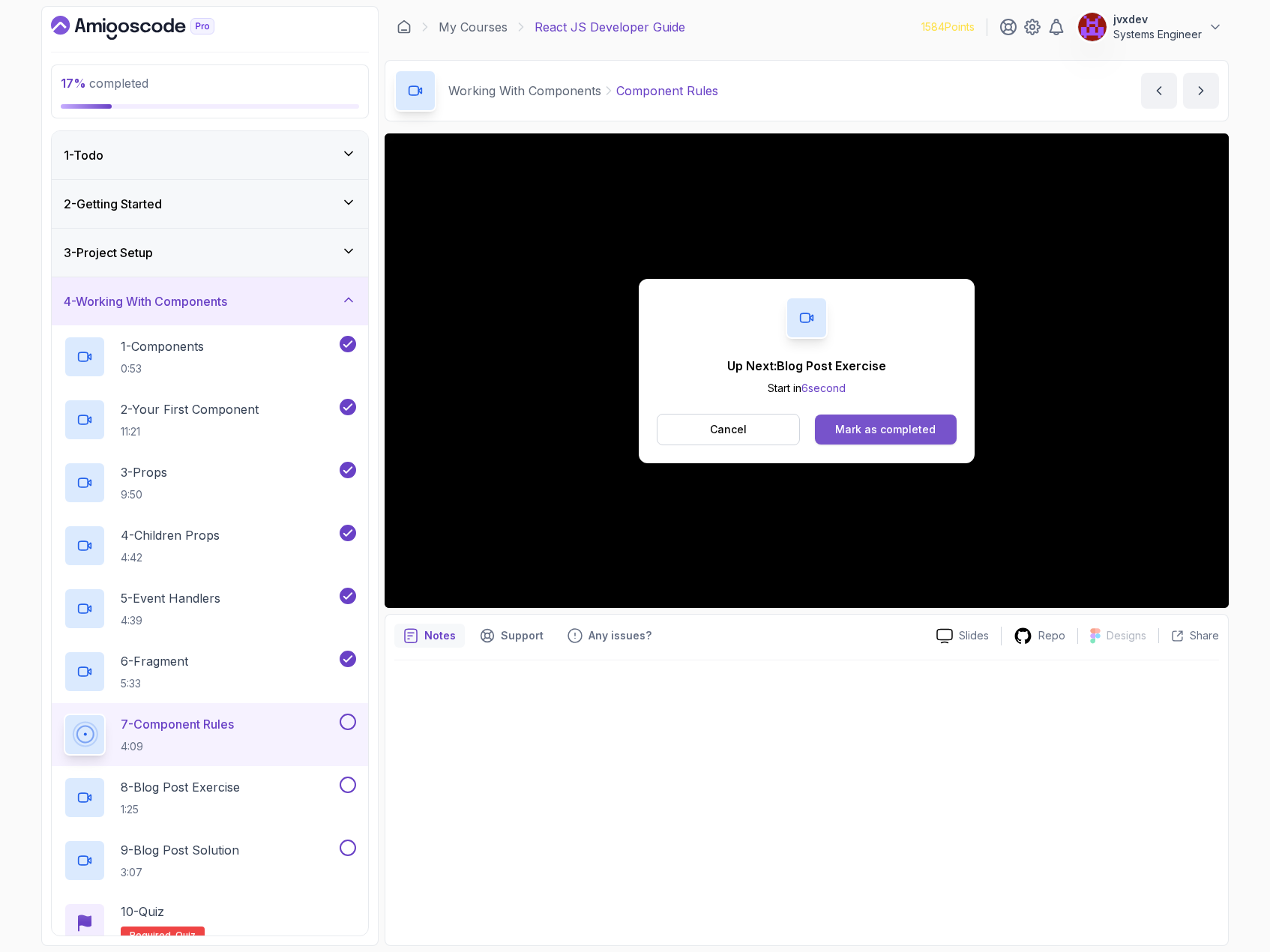
click at [889, 425] on div "Mark as completed" at bounding box center [885, 429] width 100 height 15
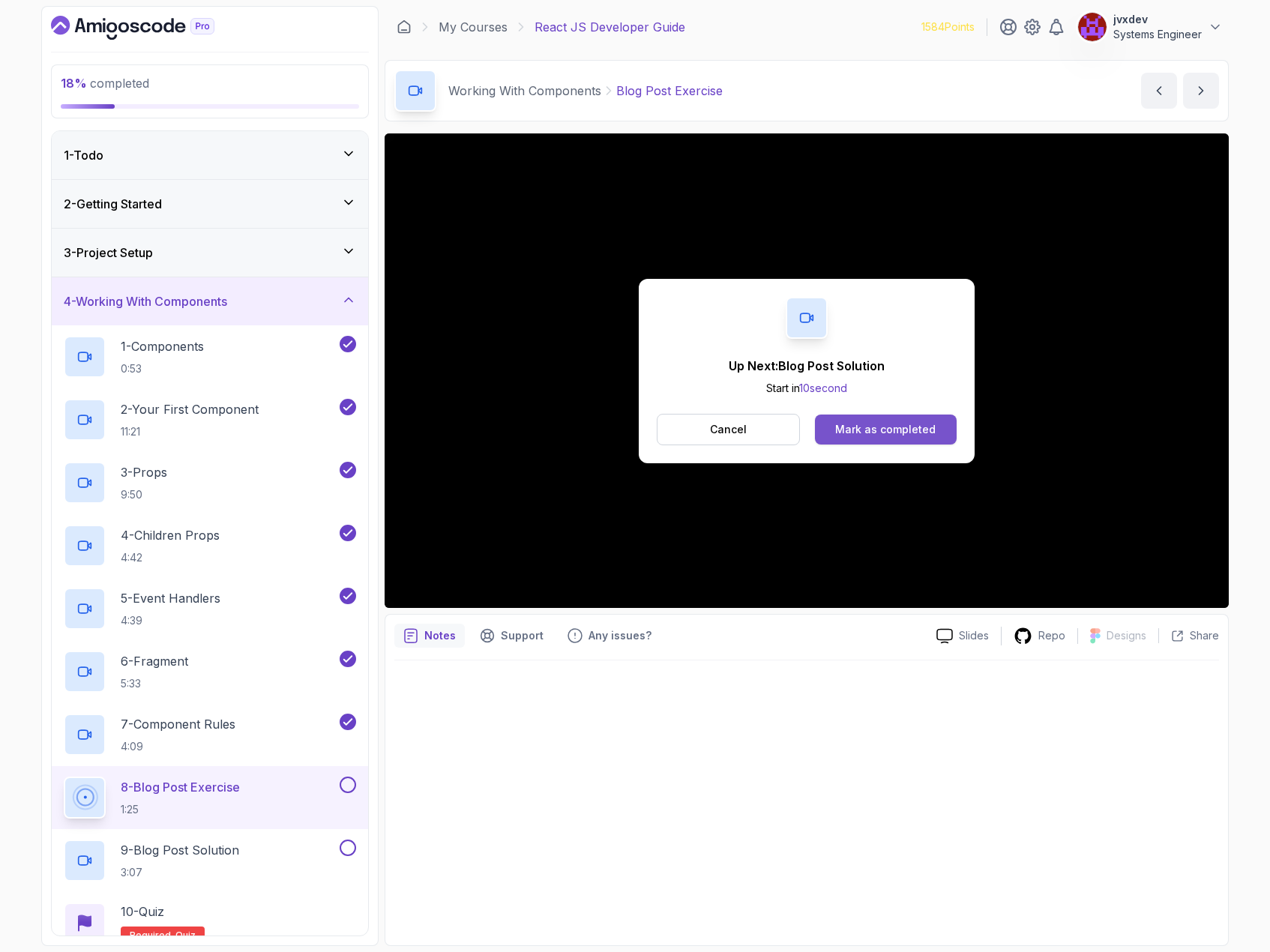
click at [881, 424] on div "Mark as completed" at bounding box center [885, 429] width 100 height 15
